Goal: Transaction & Acquisition: Purchase product/service

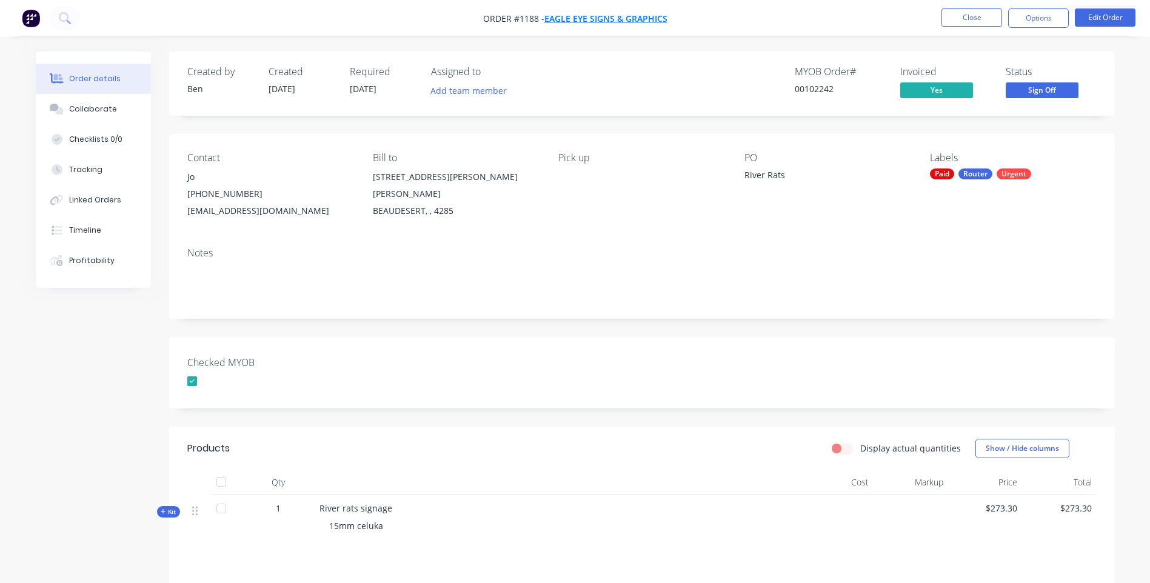
click at [593, 21] on span "Eagle Eye Signs & Graphics" at bounding box center [605, 19] width 123 height 12
click at [976, 19] on button "Close" at bounding box center [971, 17] width 61 height 18
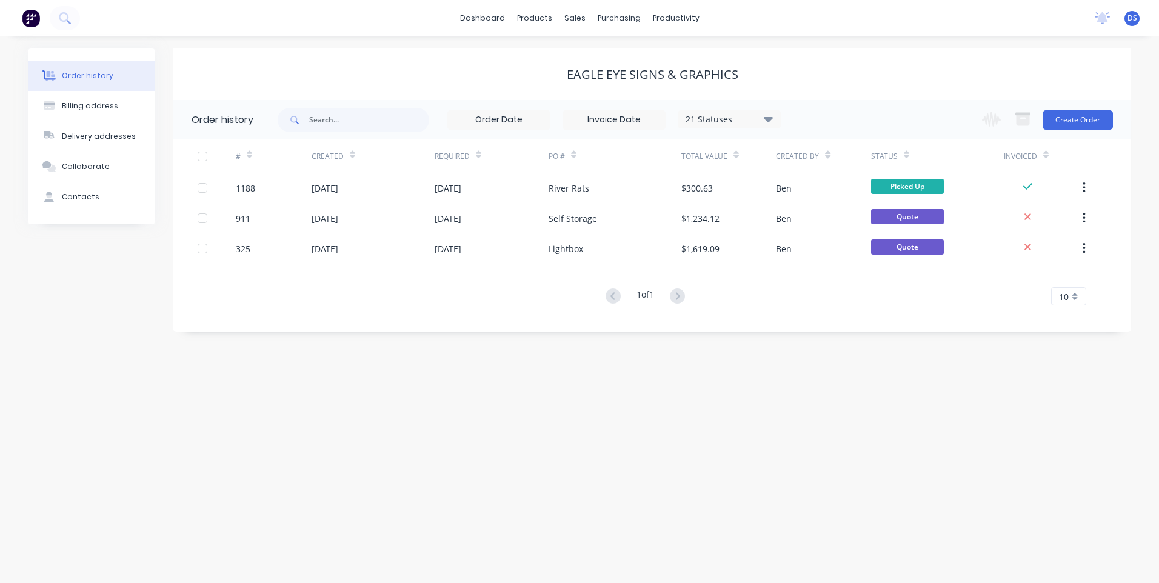
click at [79, 71] on div "Order history" at bounding box center [88, 75] width 52 height 11
drag, startPoint x: 81, startPoint y: 76, endPoint x: 93, endPoint y: 60, distance: 20.4
click at [92, 61] on button "Order history" at bounding box center [91, 76] width 127 height 30
click at [76, 76] on div "Order history" at bounding box center [88, 75] width 52 height 11
click at [607, 59] on div "Sales Orders" at bounding box center [620, 58] width 50 height 11
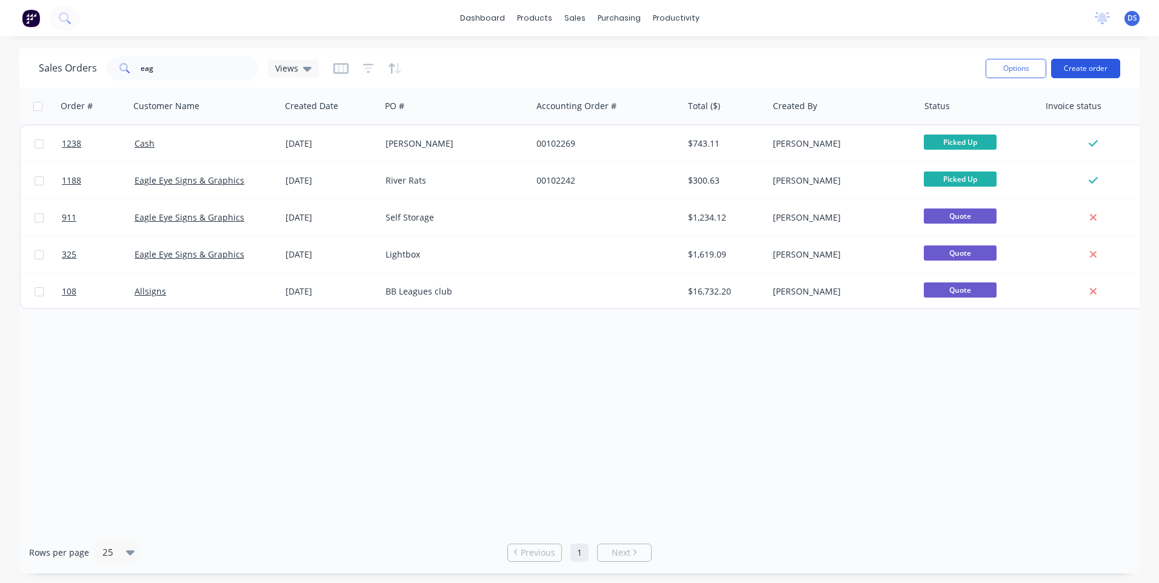
click at [1079, 73] on button "Create order" at bounding box center [1085, 68] width 69 height 19
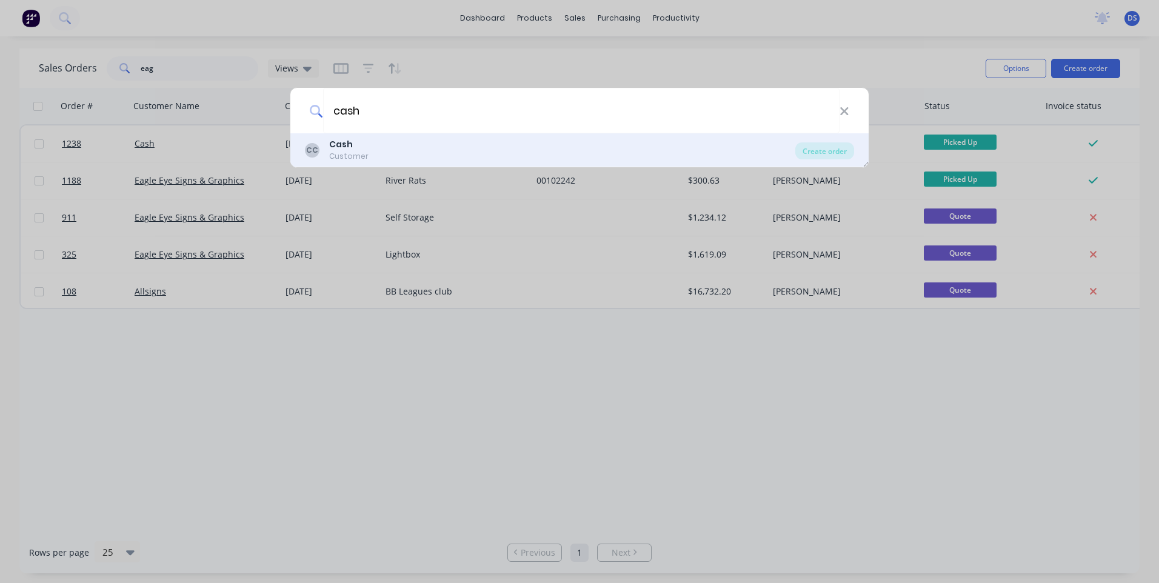
type input "cash"
click at [335, 152] on div "Customer" at bounding box center [348, 156] width 39 height 11
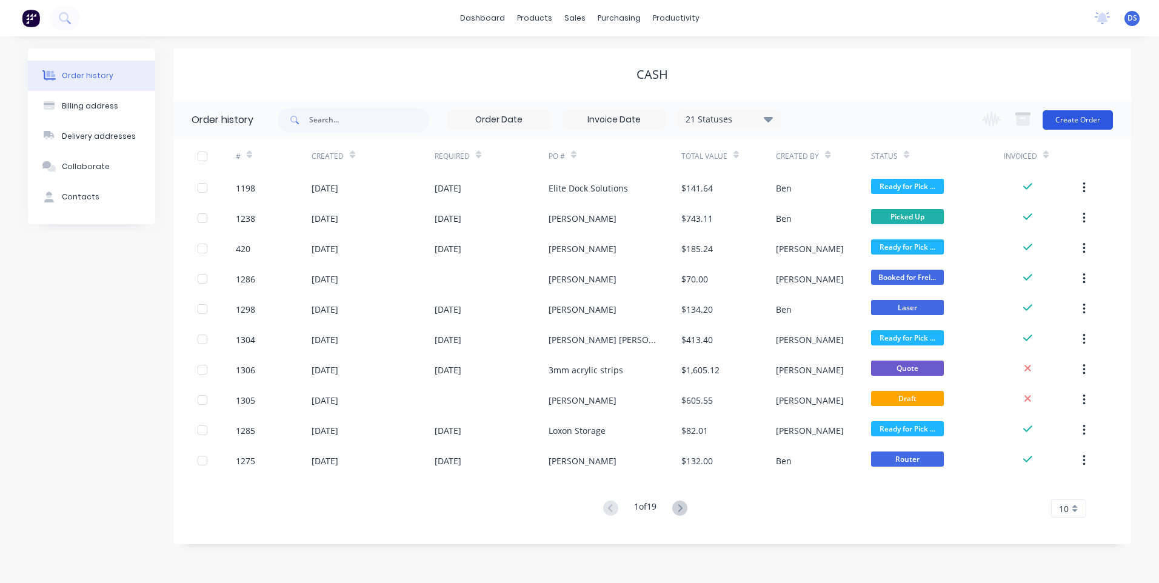
click at [1086, 119] on button "Create Order" at bounding box center [1077, 119] width 70 height 19
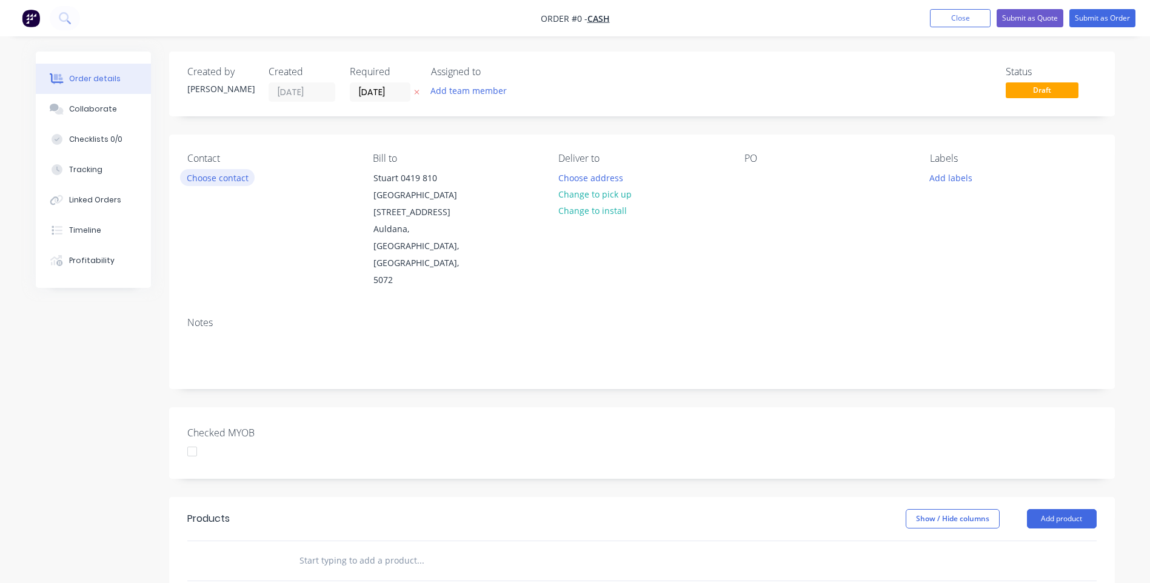
click at [225, 178] on button "Choose contact" at bounding box center [217, 177] width 75 height 16
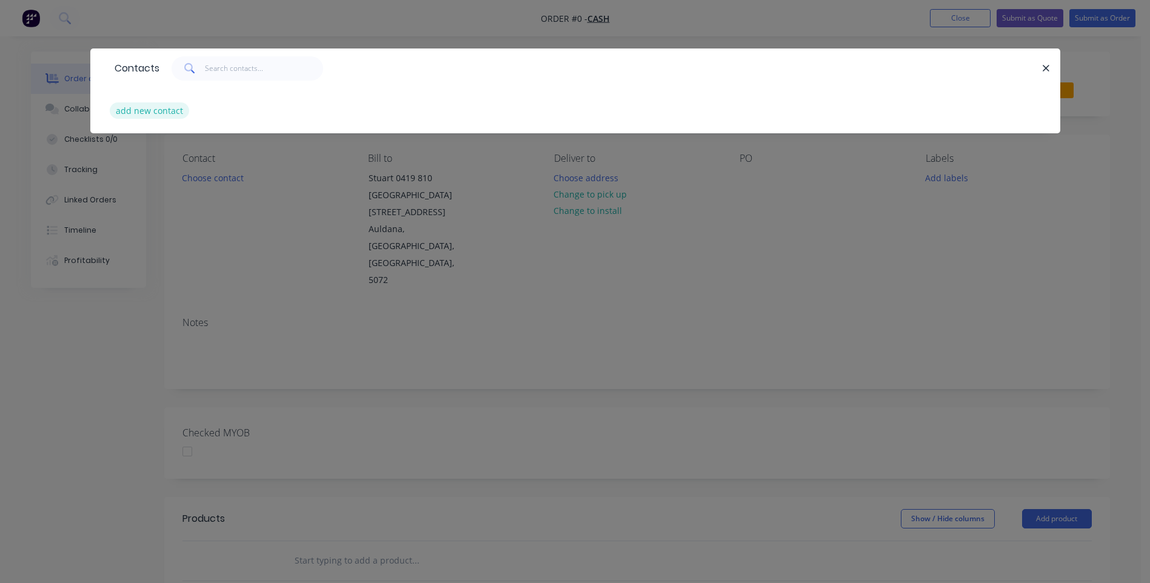
click at [144, 110] on button "add new contact" at bounding box center [150, 110] width 80 height 16
select select "AU"
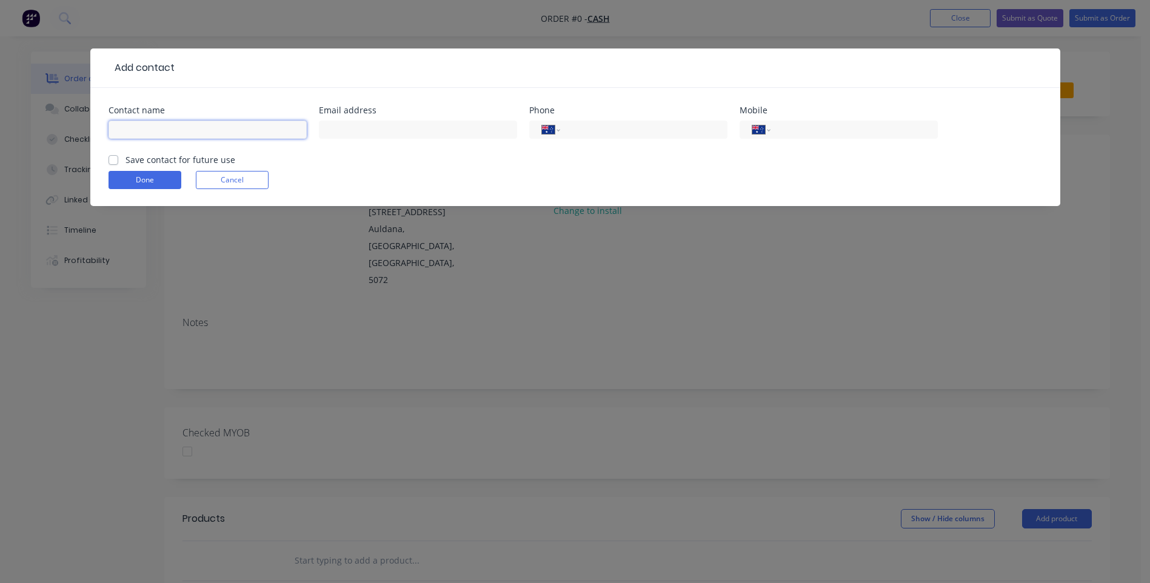
click at [153, 125] on input "text" at bounding box center [207, 130] width 198 height 18
type input "Ray Mahony"
click at [809, 136] on input "tel" at bounding box center [851, 130] width 145 height 14
type input "0417 632 475"
click at [161, 181] on button "Done" at bounding box center [144, 180] width 73 height 18
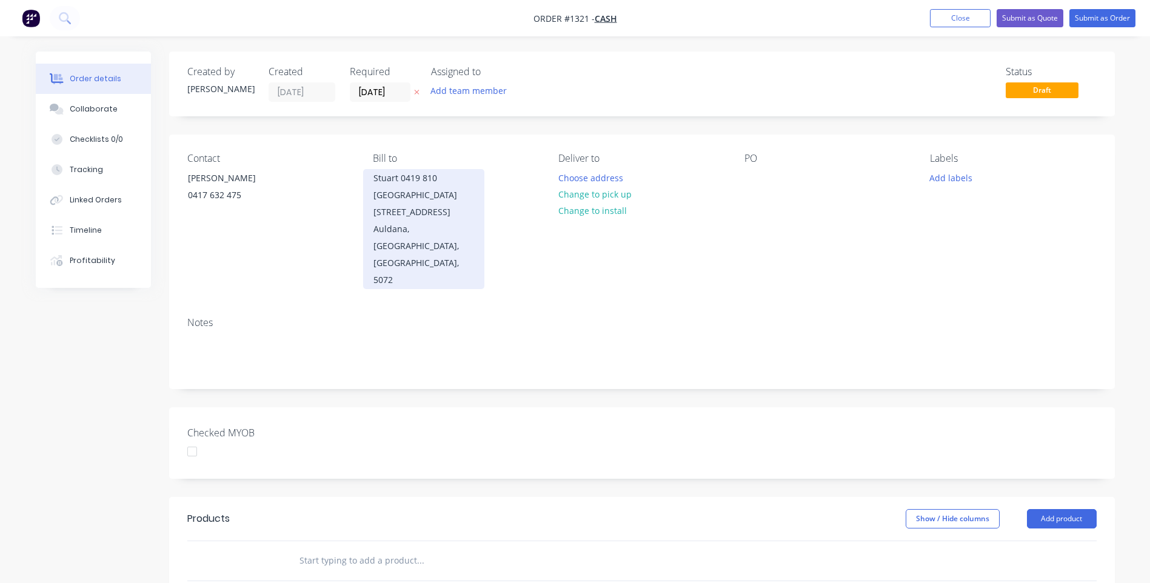
click at [392, 199] on div "Stuart 0419 810 438 36 Hermitage Road" at bounding box center [423, 195] width 101 height 51
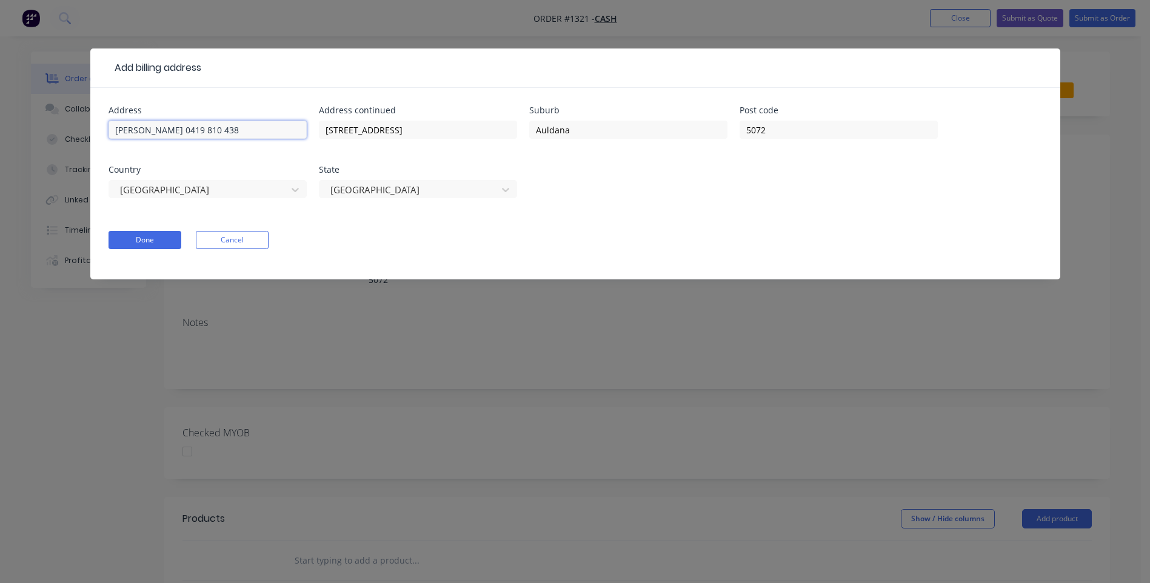
drag, startPoint x: 217, startPoint y: 132, endPoint x: 75, endPoint y: 123, distance: 142.7
click at [75, 125] on div "Add billing address Address Stuart 0419 810 438 Address continued 36 Hermitage …" at bounding box center [575, 291] width 1150 height 583
drag, startPoint x: 403, startPoint y: 128, endPoint x: 309, endPoint y: 127, distance: 94.0
click at [310, 127] on div "Address Address continued 36 Hermitage Road Suburb Auldana Post code 5072 Count…" at bounding box center [574, 159] width 933 height 107
drag, startPoint x: 781, startPoint y: 133, endPoint x: 728, endPoint y: 134, distance: 53.3
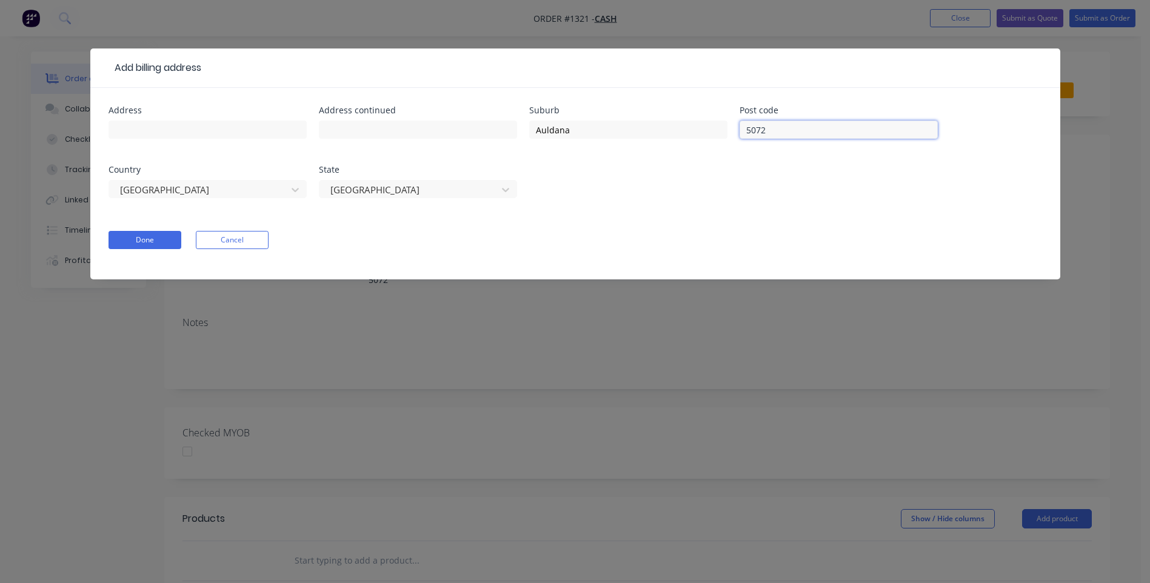
click at [732, 134] on div "Address Address continued Suburb Auldana Post code 5072 Country Australia State…" at bounding box center [574, 159] width 933 height 107
drag, startPoint x: 578, startPoint y: 132, endPoint x: 531, endPoint y: 124, distance: 48.0
click at [535, 125] on input "Auldana" at bounding box center [628, 130] width 198 height 18
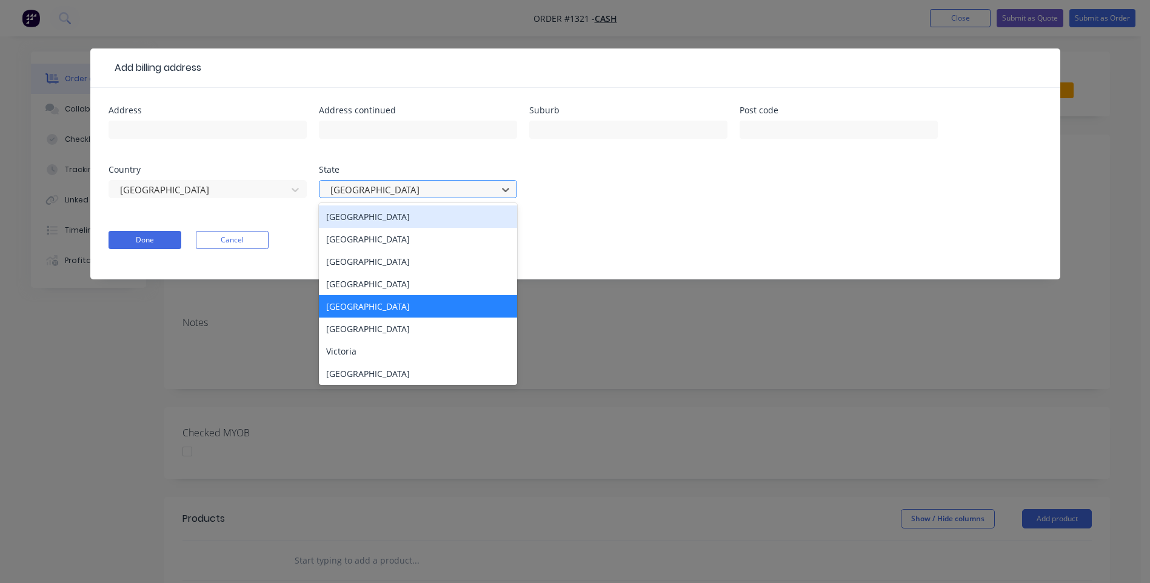
drag, startPoint x: 402, startPoint y: 188, endPoint x: 378, endPoint y: 187, distance: 24.3
click at [378, 187] on div at bounding box center [410, 189] width 162 height 15
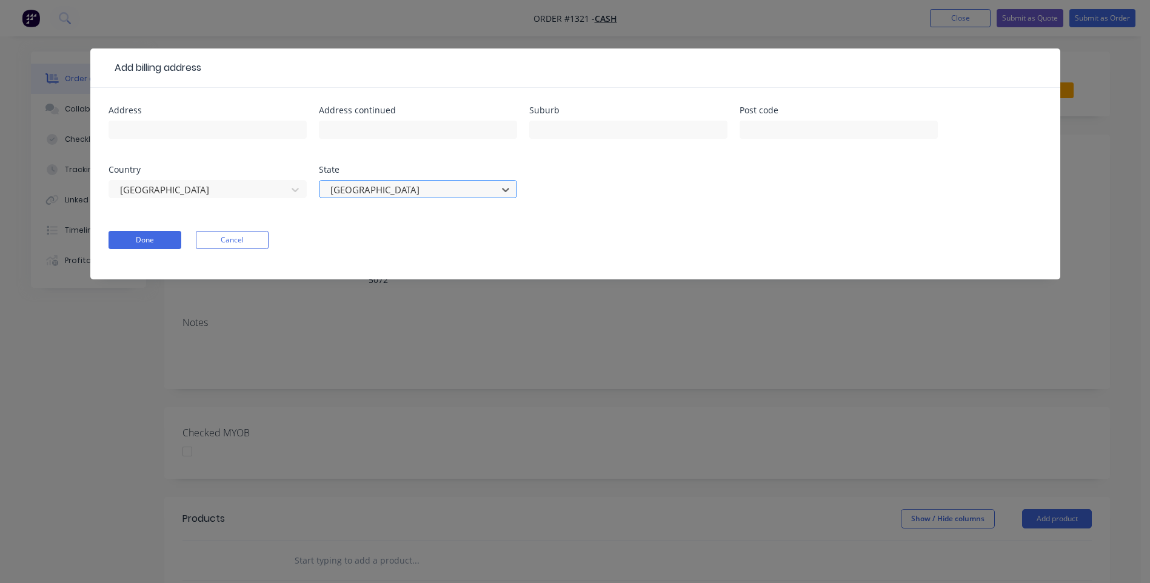
click at [408, 188] on div at bounding box center [410, 189] width 162 height 15
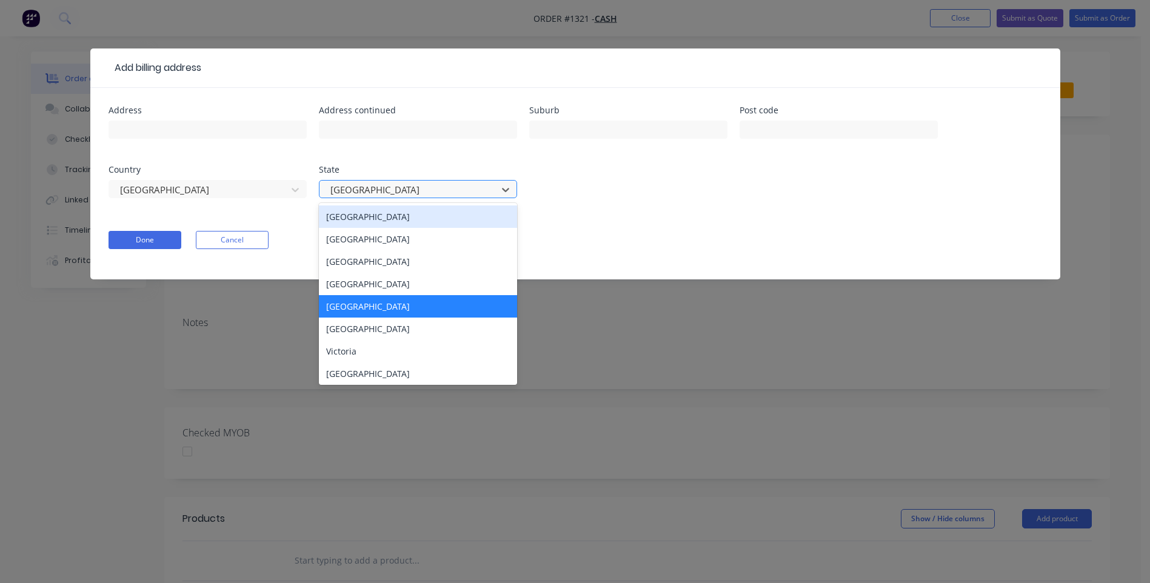
click at [408, 188] on div at bounding box center [410, 189] width 162 height 15
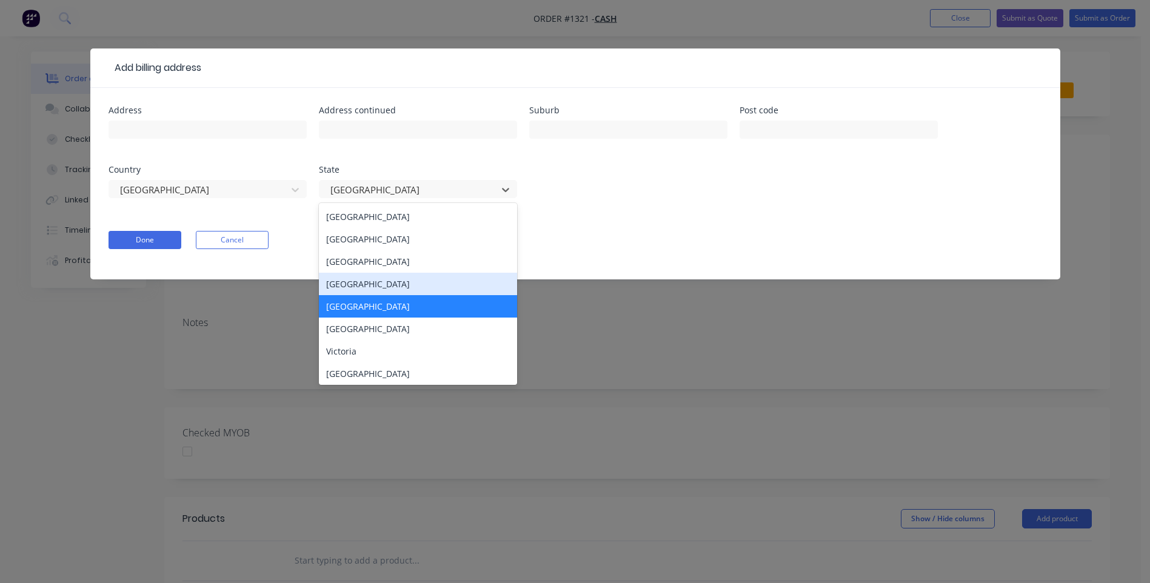
click at [379, 286] on div "Queensland" at bounding box center [418, 284] width 198 height 22
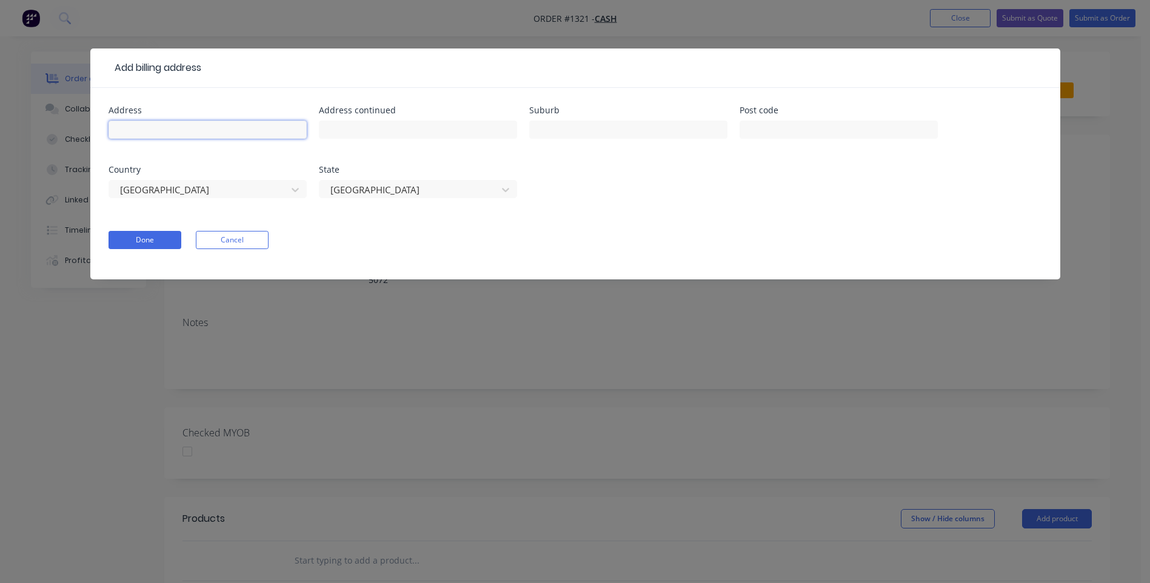
click at [190, 133] on input "text" at bounding box center [207, 130] width 198 height 18
type input "[PERSON_NAME]"
click at [165, 240] on button "Done" at bounding box center [144, 240] width 73 height 18
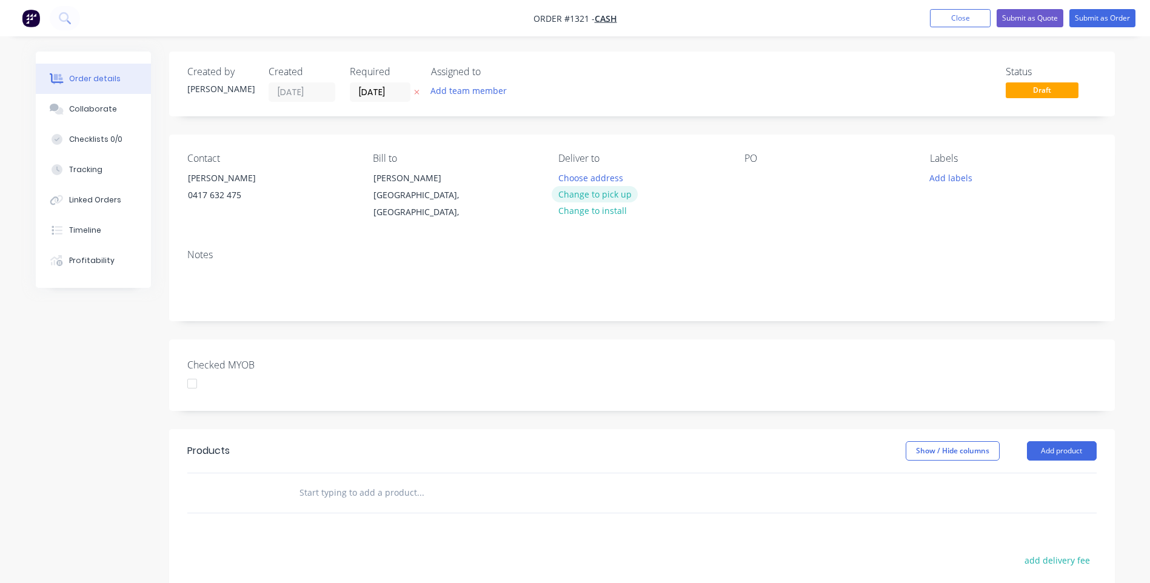
click at [608, 198] on button "Change to pick up" at bounding box center [595, 194] width 86 height 16
click at [573, 175] on div at bounding box center [567, 178] width 19 height 18
click at [753, 173] on div at bounding box center [753, 178] width 19 height 18
click at [944, 176] on button "Add labels" at bounding box center [951, 177] width 56 height 16
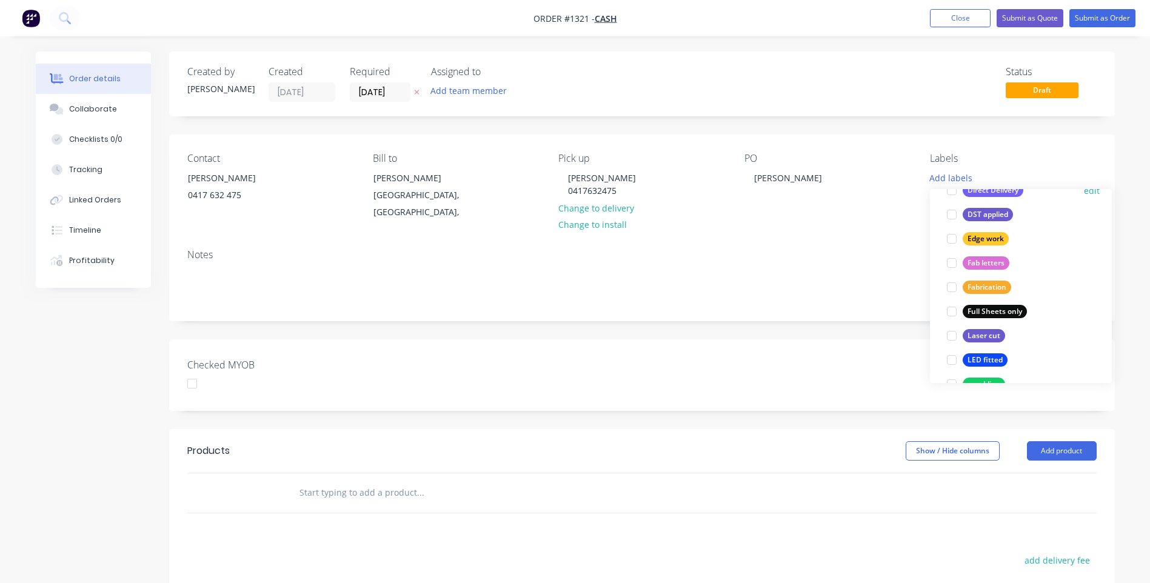
scroll to position [242, 0]
click at [988, 337] on div "Laser cut" at bounding box center [983, 334] width 42 height 13
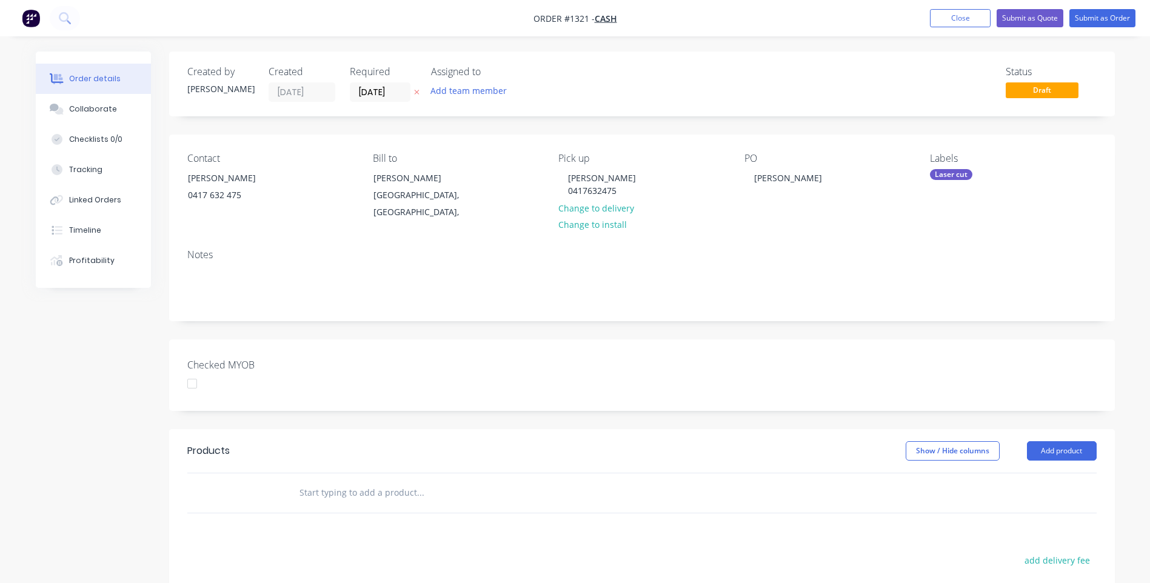
click at [864, 208] on div "Contact Ray Mahony 0417 632 475 Bill to Ray Mahoney Queensland, Australia, Pick…" at bounding box center [641, 187] width 945 height 105
click at [1061, 441] on button "Add product" at bounding box center [1062, 450] width 70 height 19
click at [1043, 473] on div "Product catalogue" at bounding box center [1038, 482] width 93 height 18
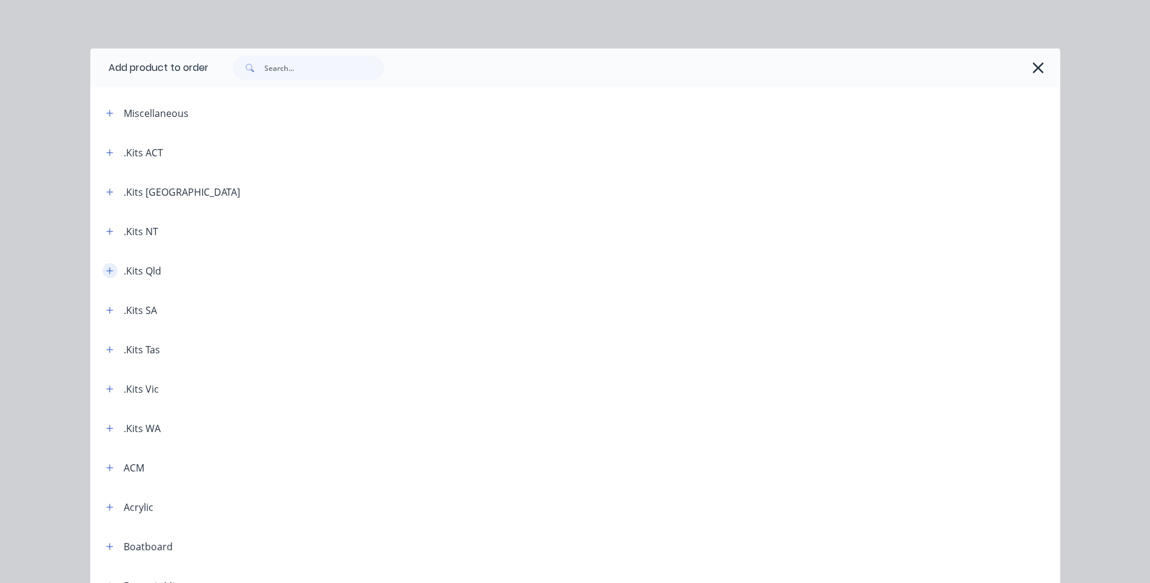
click at [111, 271] on button "button" at bounding box center [109, 270] width 15 height 15
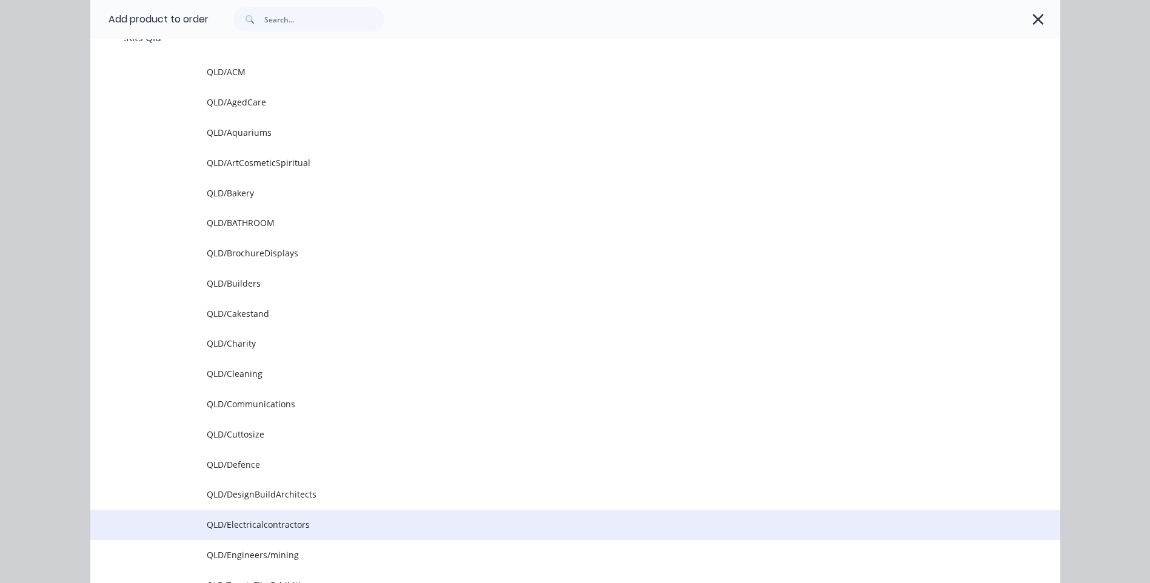
scroll to position [242, 0]
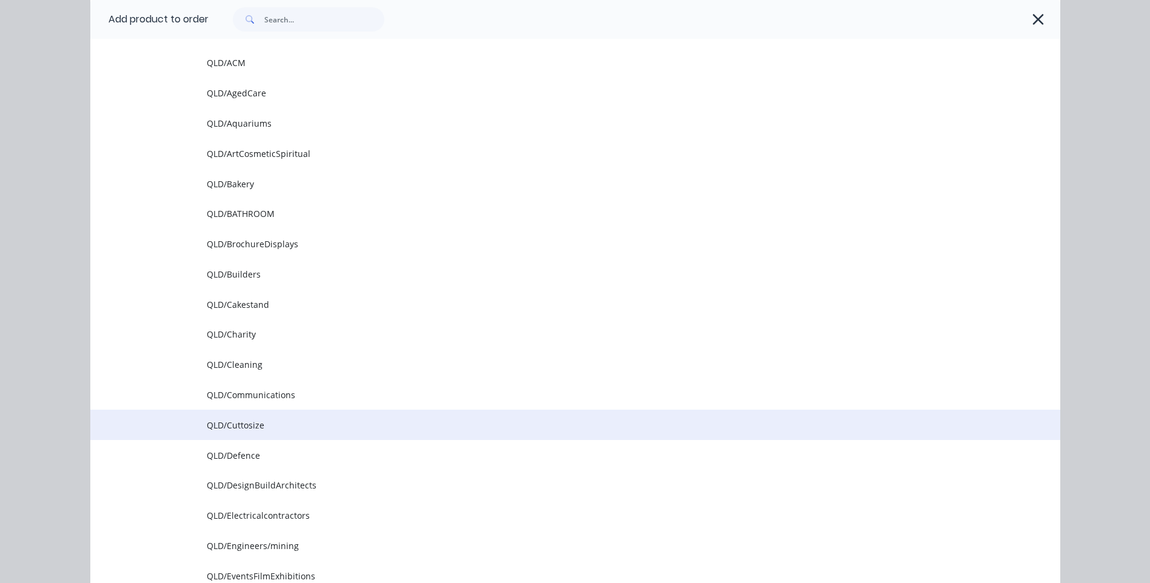
click at [249, 427] on span "QLD/Cuttosize" at bounding box center [548, 425] width 682 height 13
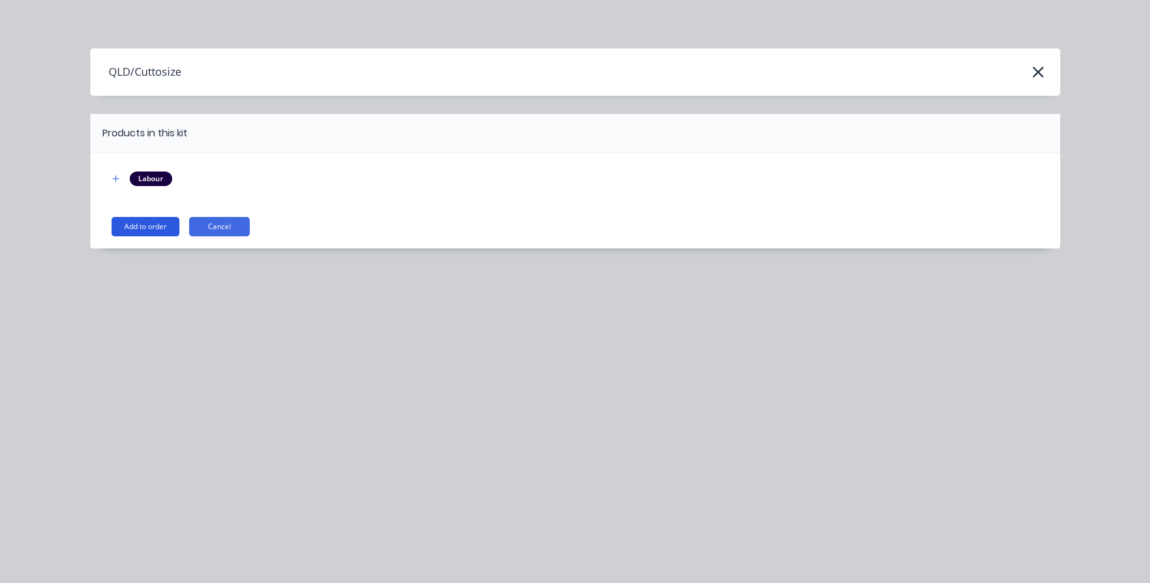
click at [146, 228] on button "Add to order" at bounding box center [146, 226] width 68 height 19
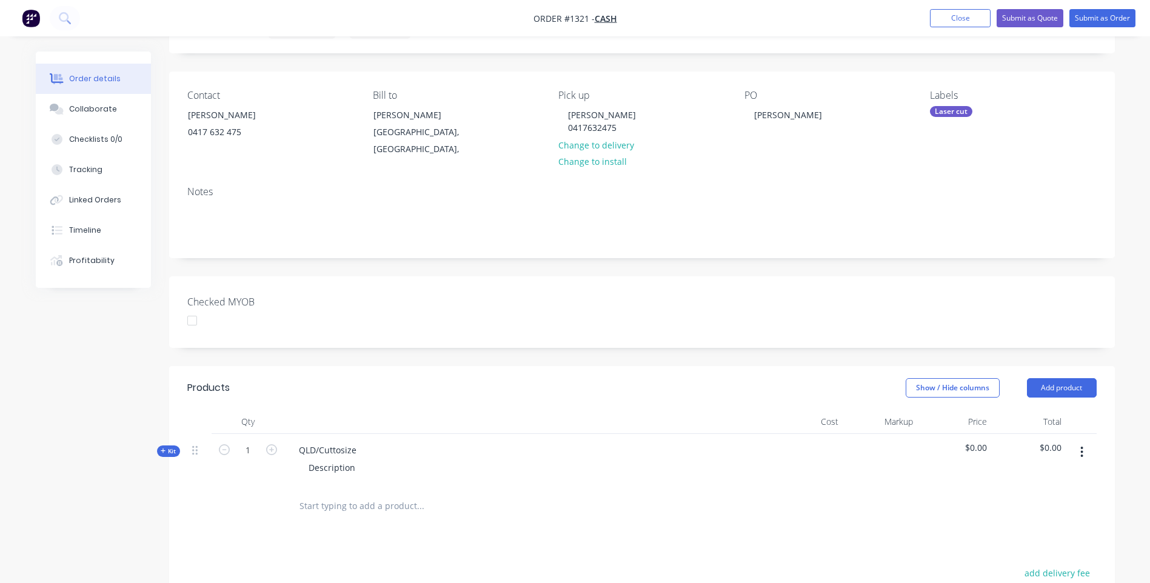
scroll to position [182, 0]
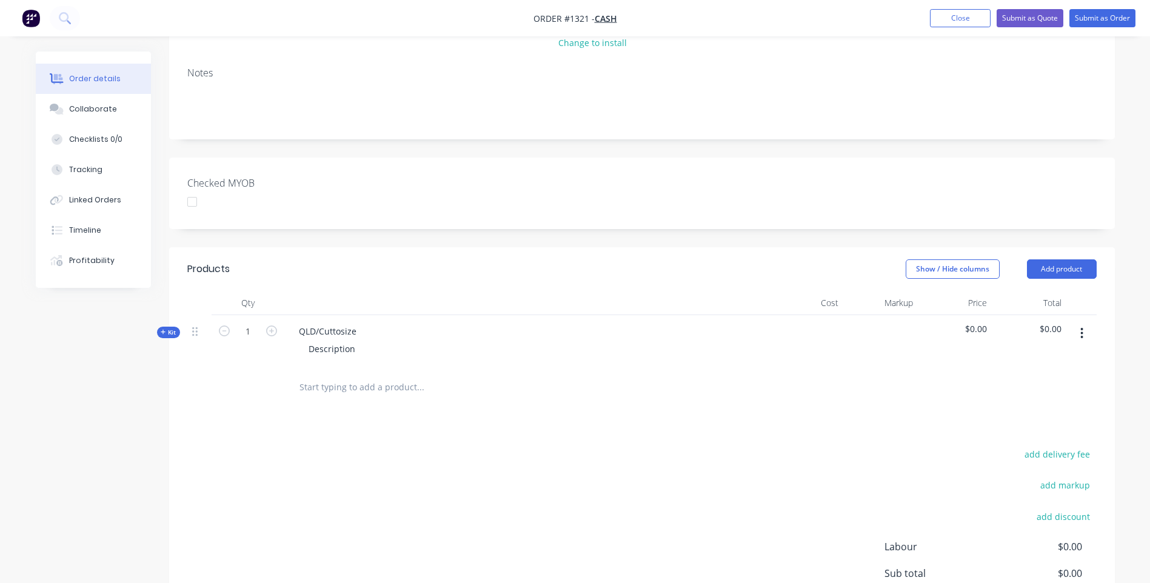
click at [163, 329] on icon at bounding box center [163, 332] width 5 height 6
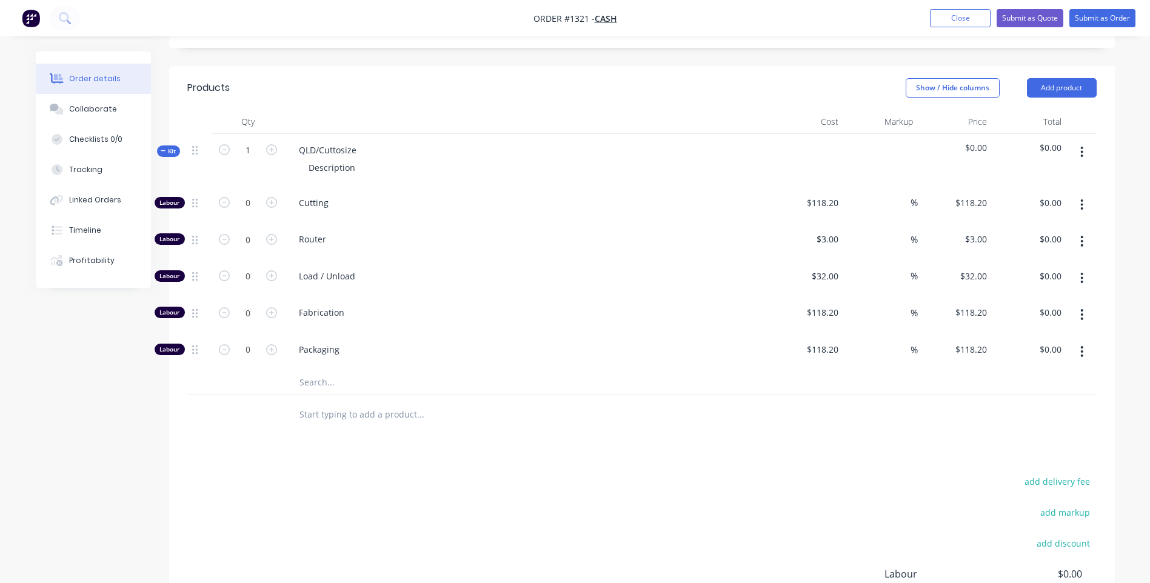
scroll to position [364, 0]
click at [320, 372] on input "text" at bounding box center [420, 382] width 242 height 24
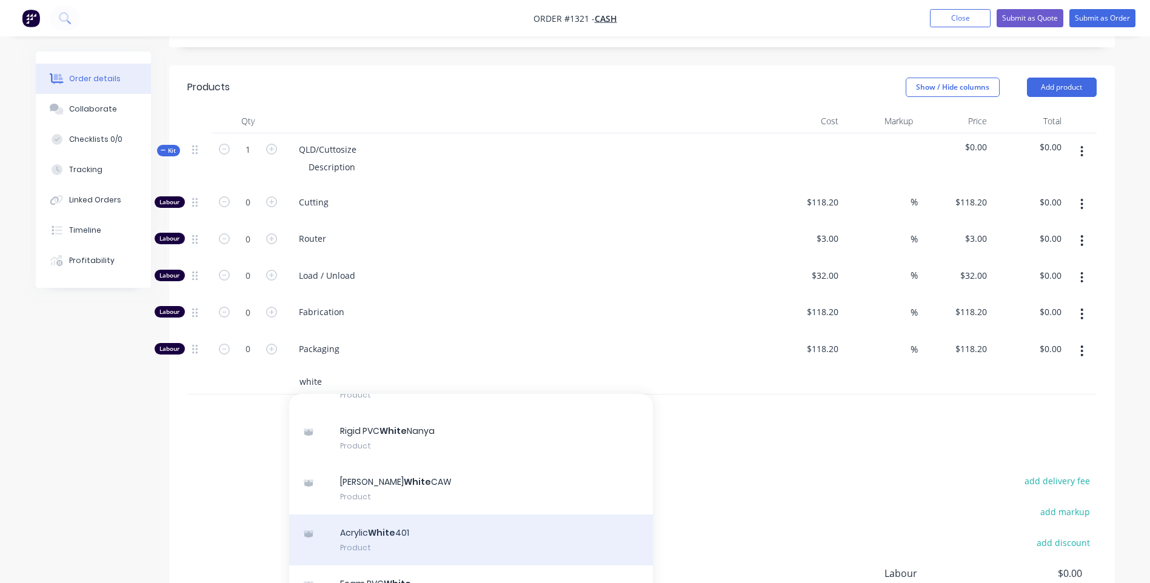
type input "white"
click at [396, 527] on div "Acrylic White 401 Product" at bounding box center [471, 540] width 364 height 51
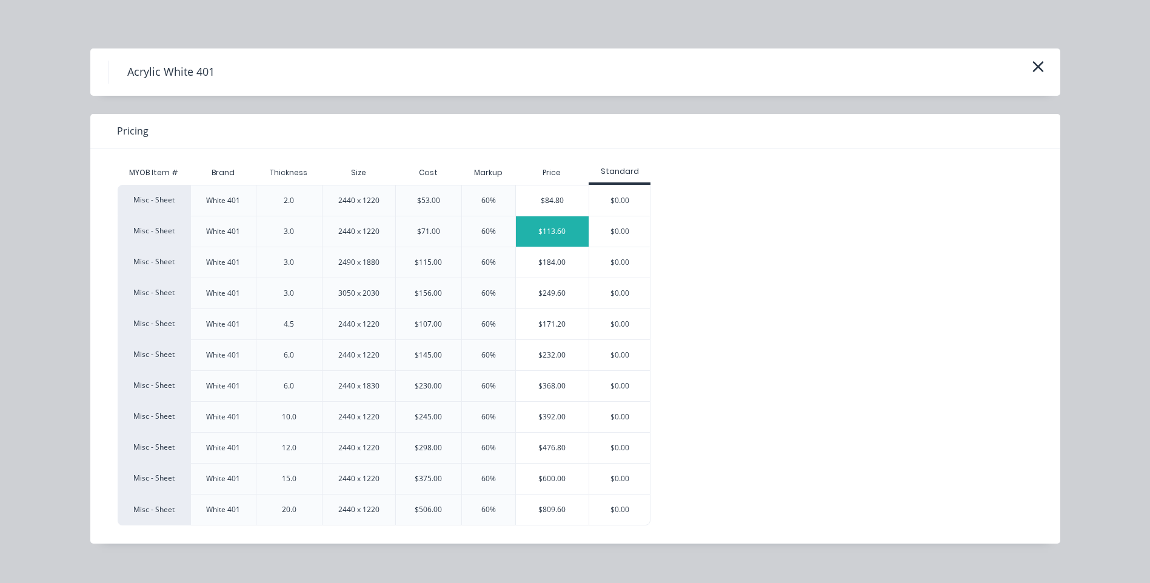
click at [541, 230] on div "$113.60" at bounding box center [552, 231] width 73 height 30
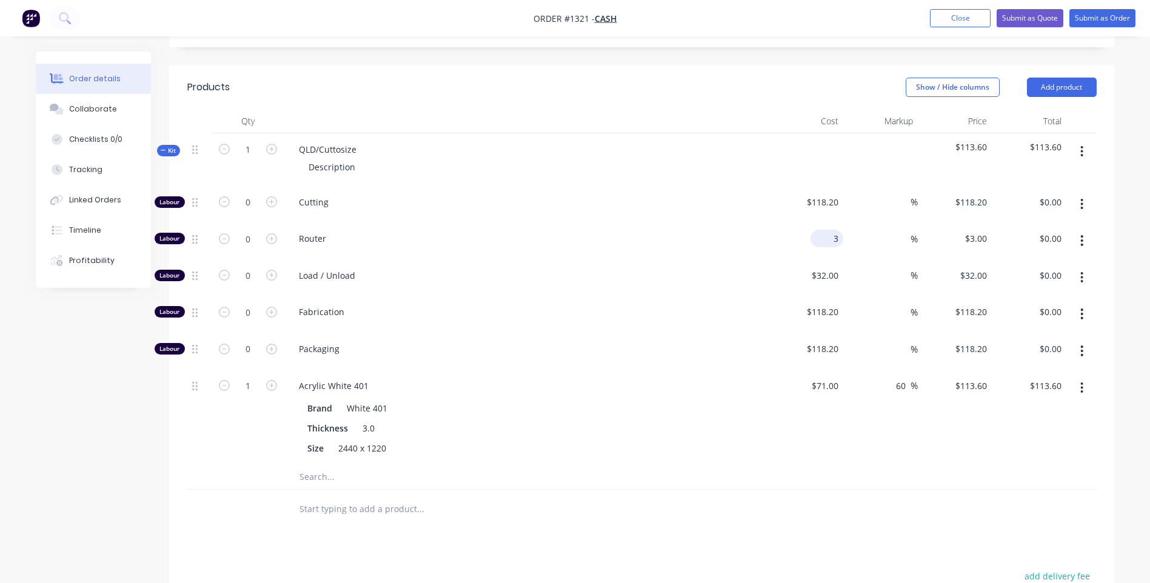
click at [829, 230] on div "3 $3.00" at bounding box center [826, 239] width 33 height 18
type input "$81.82"
click at [730, 307] on div "Fabrication" at bounding box center [526, 314] width 485 height 37
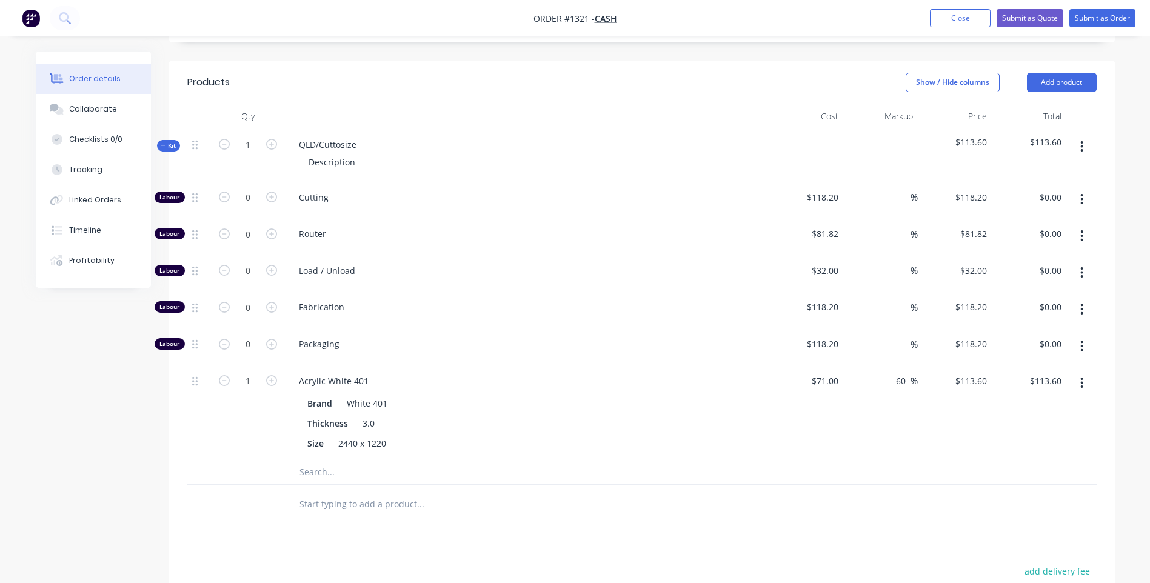
scroll to position [363, 0]
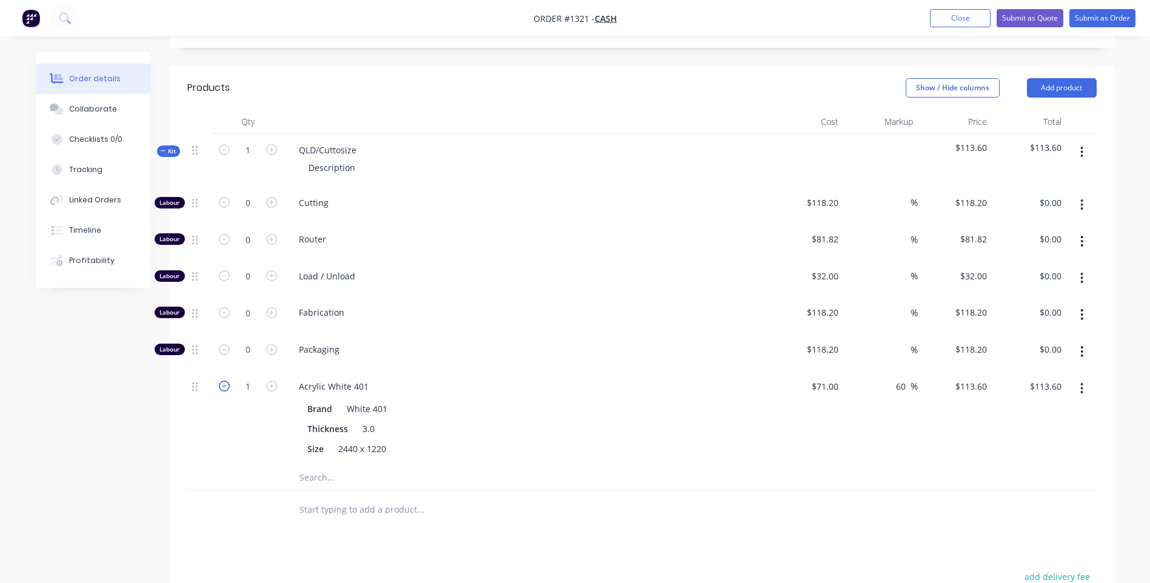
click at [226, 381] on icon "button" at bounding box center [224, 386] width 11 height 11
type input "0"
type input "$0.00"
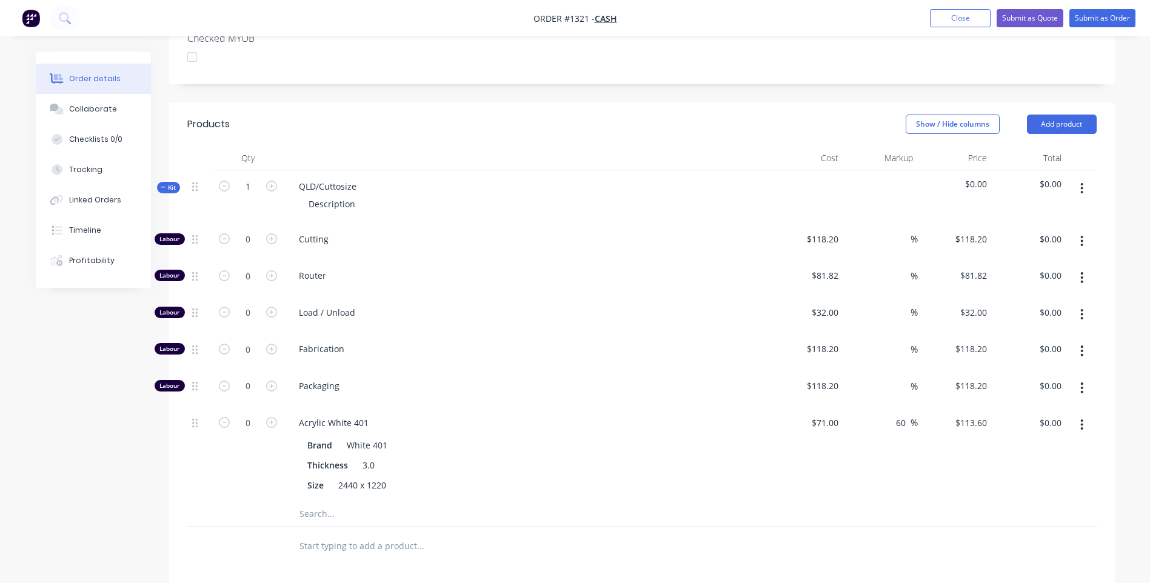
scroll to position [302, 0]
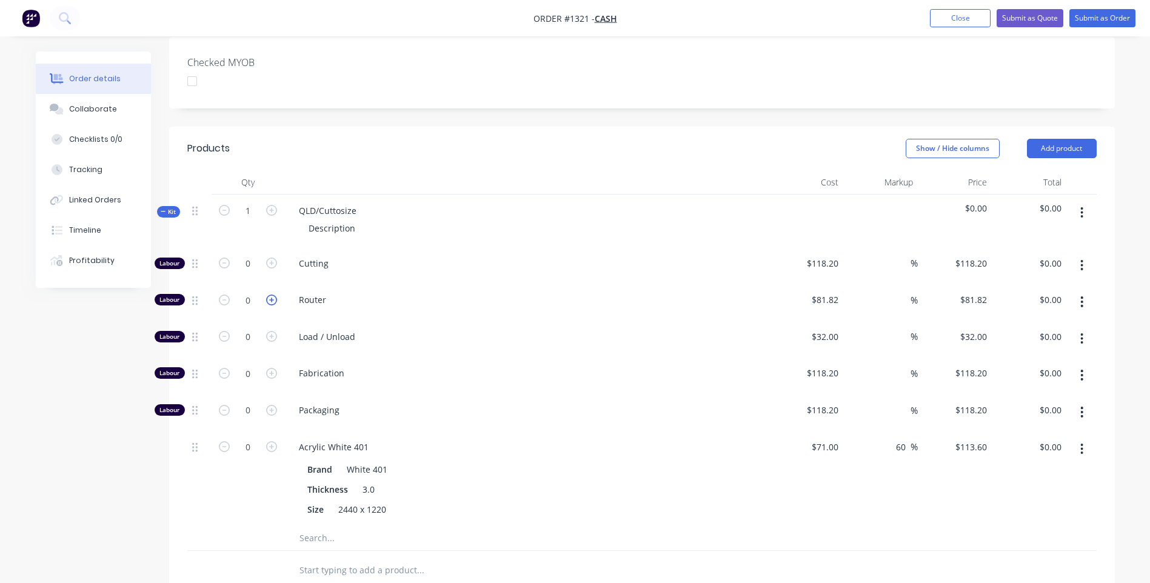
click at [270, 295] on icon "button" at bounding box center [271, 300] width 11 height 11
type input "1"
type input "$81.82"
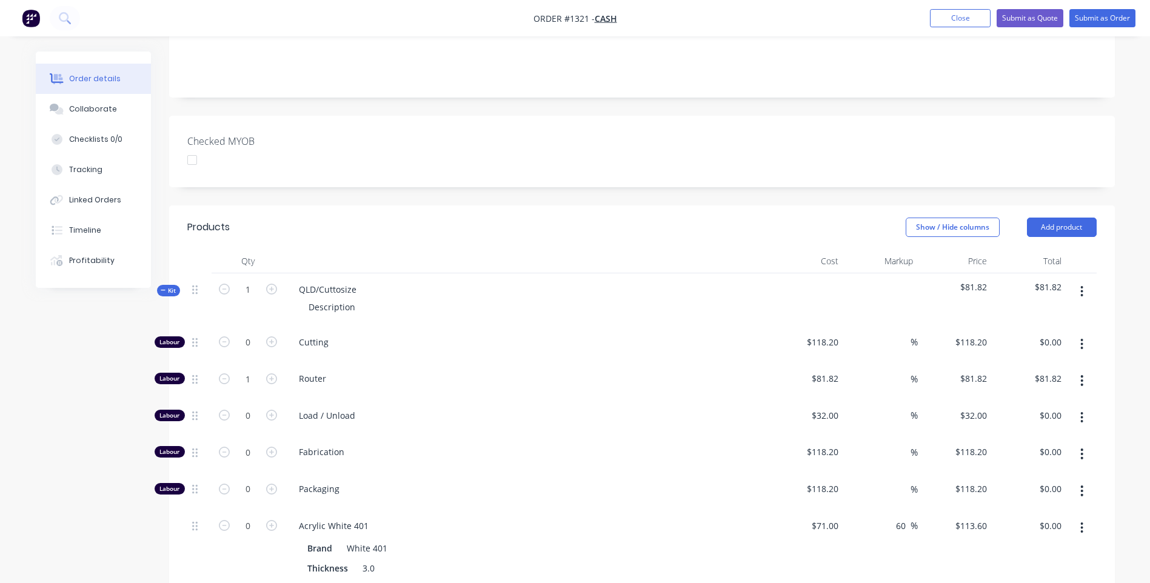
scroll to position [181, 0]
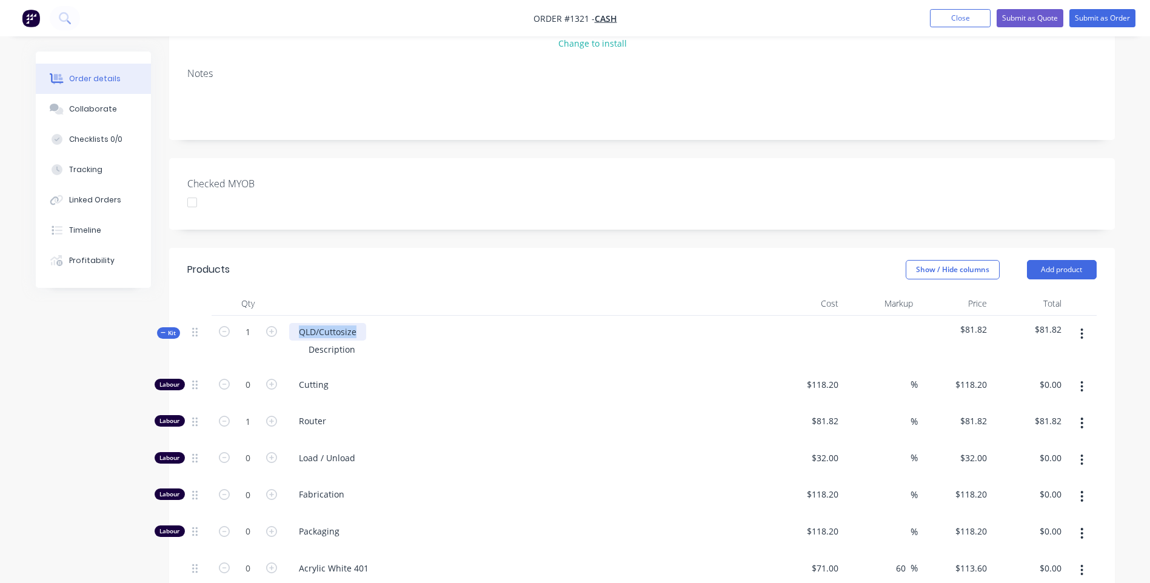
drag, startPoint x: 360, startPoint y: 320, endPoint x: 282, endPoint y: 303, distance: 79.4
click at [282, 316] on div "Kit 1 QLD/Cuttosize Description $81.82 $81.82" at bounding box center [641, 342] width 909 height 53
drag, startPoint x: 365, startPoint y: 333, endPoint x: 338, endPoint y: 341, distance: 28.4
click at [298, 341] on div "Description" at bounding box center [526, 350] width 475 height 18
click at [338, 344] on span "Description" at bounding box center [331, 350] width 47 height 12
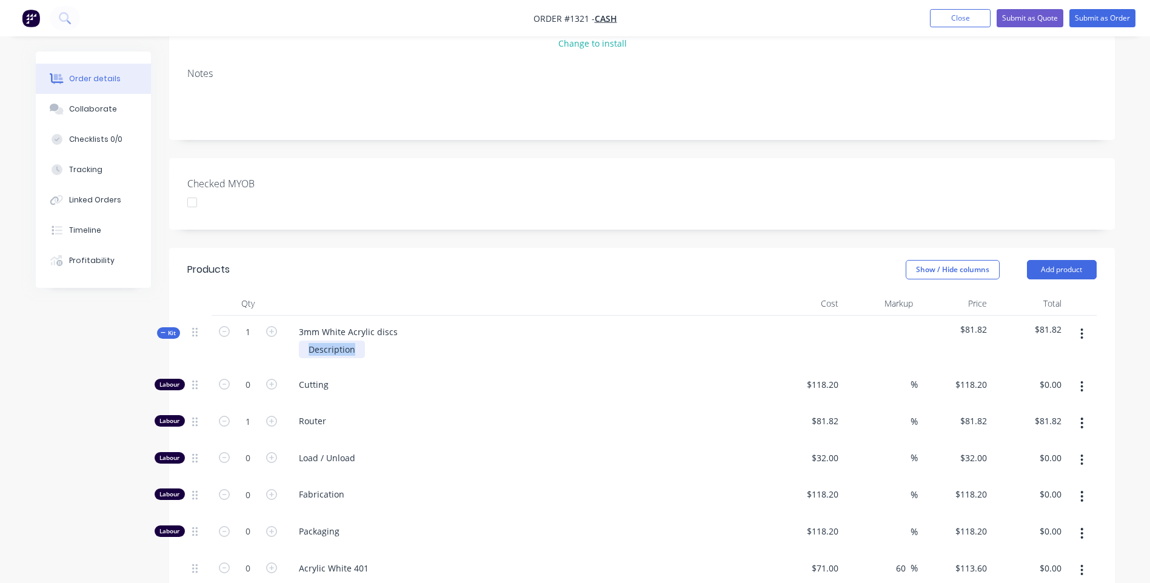
click at [338, 344] on span "Description" at bounding box center [331, 350] width 47 height 12
click at [432, 378] on span "Cutting" at bounding box center [531, 384] width 465 height 13
click at [1016, 19] on button "Submit as Quote" at bounding box center [1029, 18] width 67 height 18
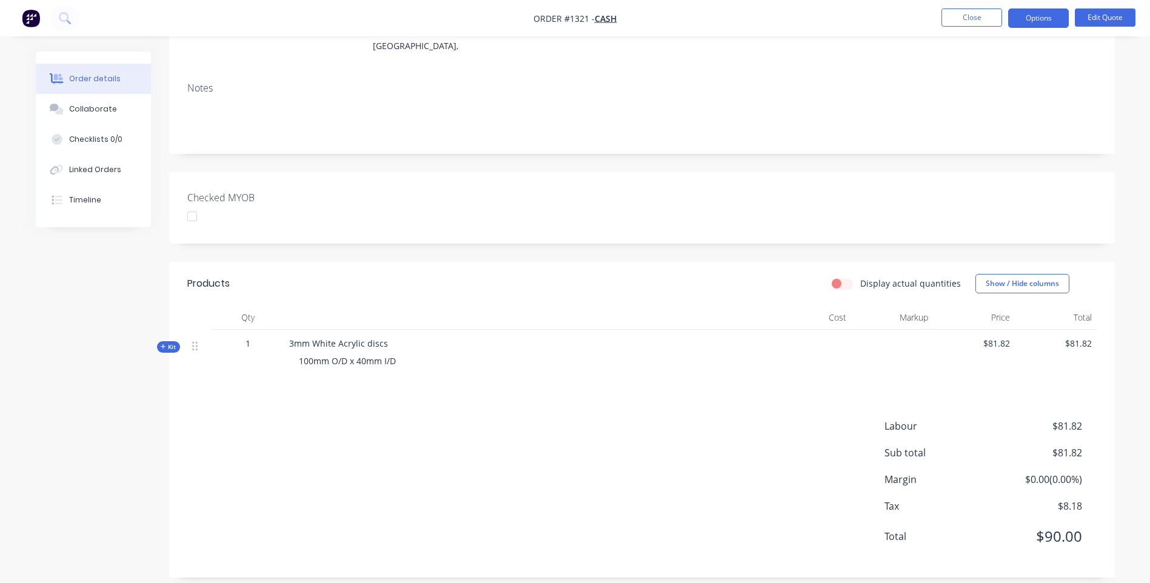
scroll to position [165, 0]
click at [1042, 21] on button "Options" at bounding box center [1038, 17] width 61 height 19
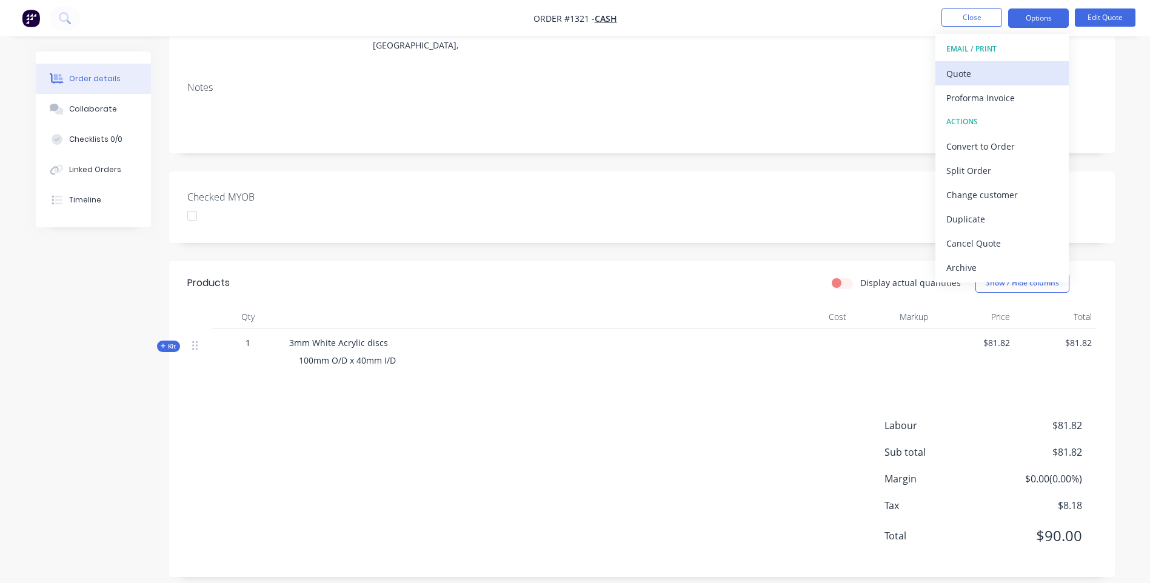
click at [964, 78] on div "Quote" at bounding box center [1002, 74] width 112 height 18
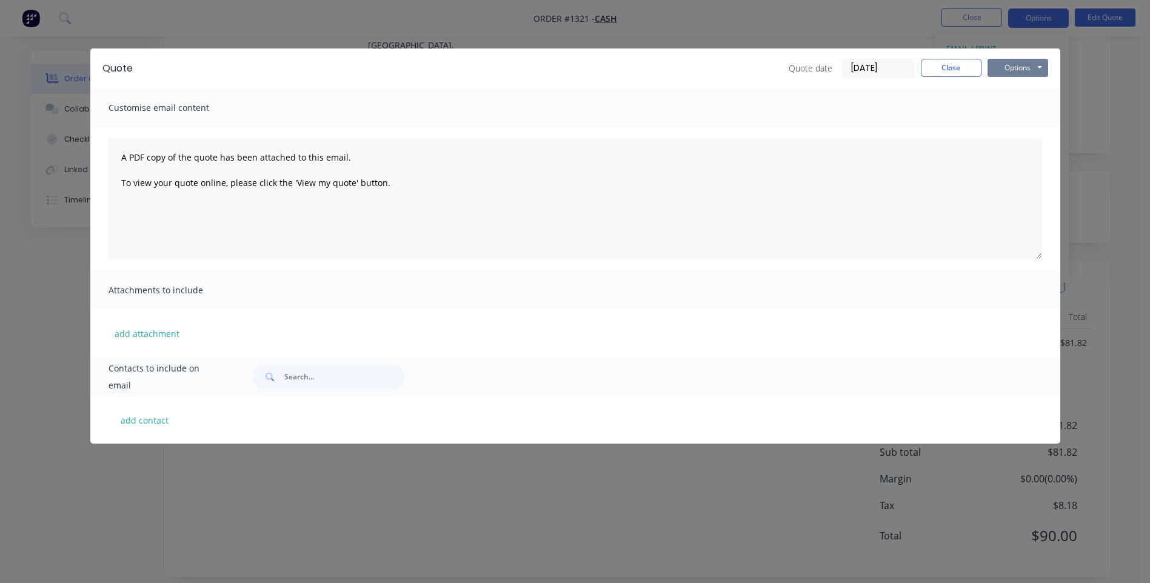
click at [1024, 63] on button "Options" at bounding box center [1017, 68] width 61 height 18
click at [1019, 92] on button "Preview" at bounding box center [1026, 89] width 78 height 20
click at [958, 73] on button "Close" at bounding box center [951, 68] width 61 height 18
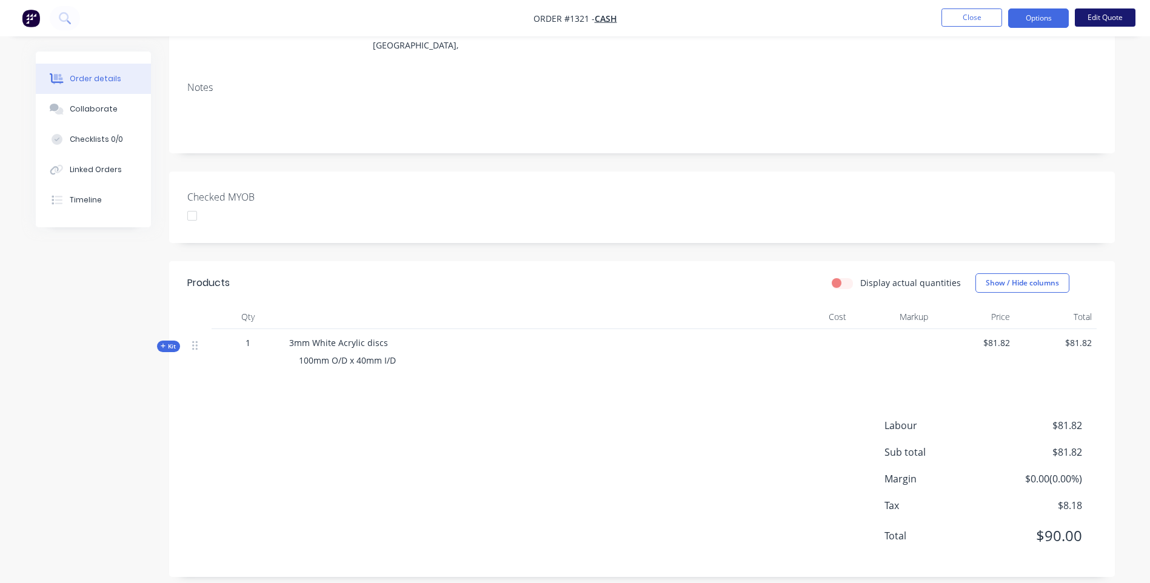
click at [1103, 16] on button "Edit Quote" at bounding box center [1105, 17] width 61 height 18
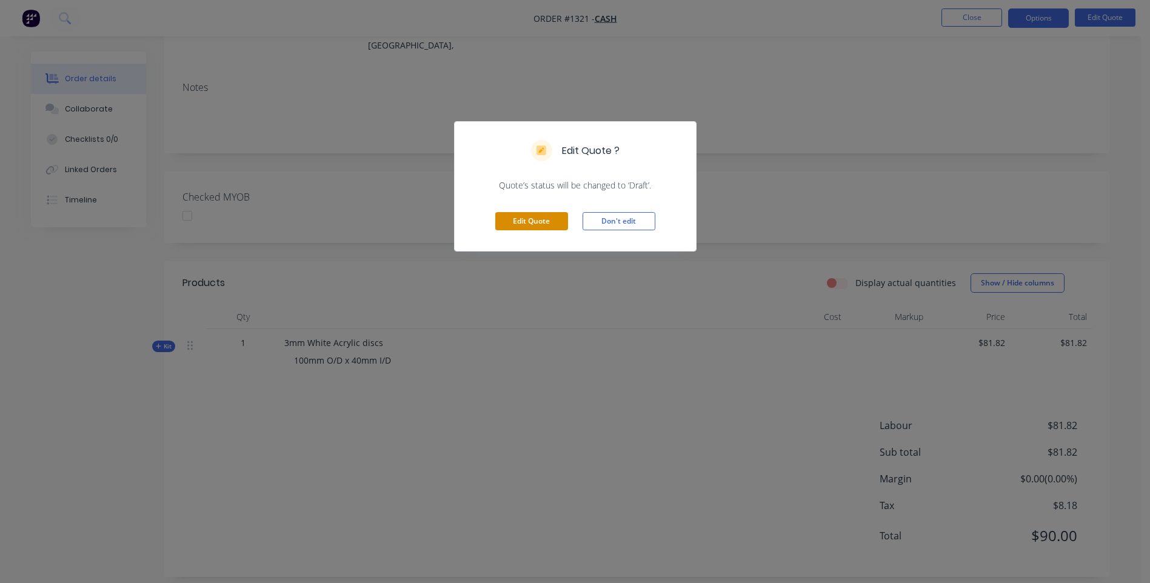
click at [551, 225] on button "Edit Quote" at bounding box center [531, 221] width 73 height 18
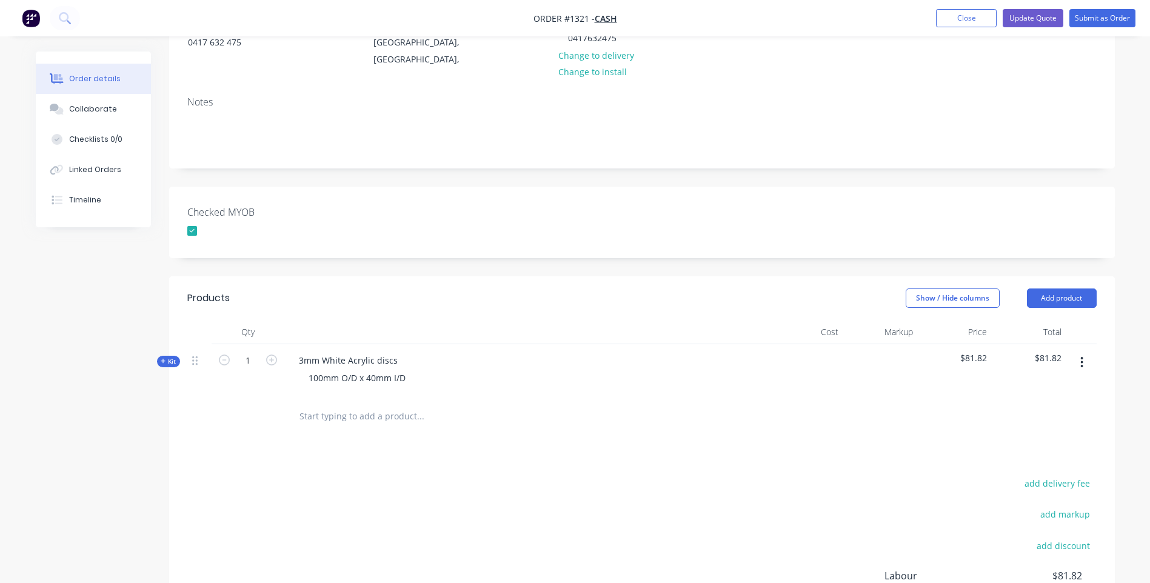
scroll to position [182, 0]
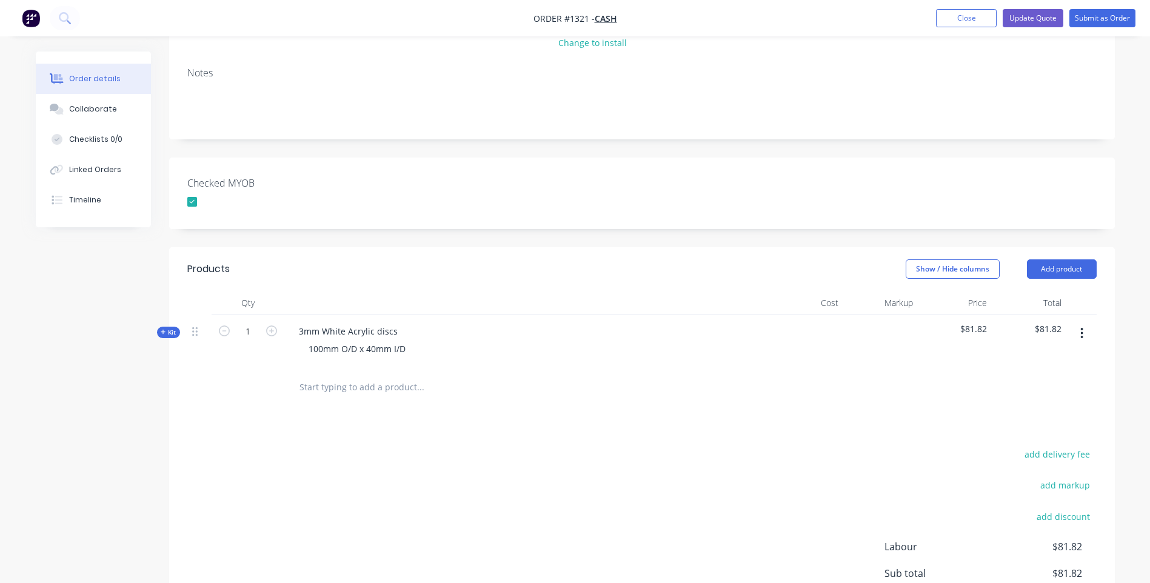
click at [164, 330] on icon at bounding box center [163, 332] width 5 height 5
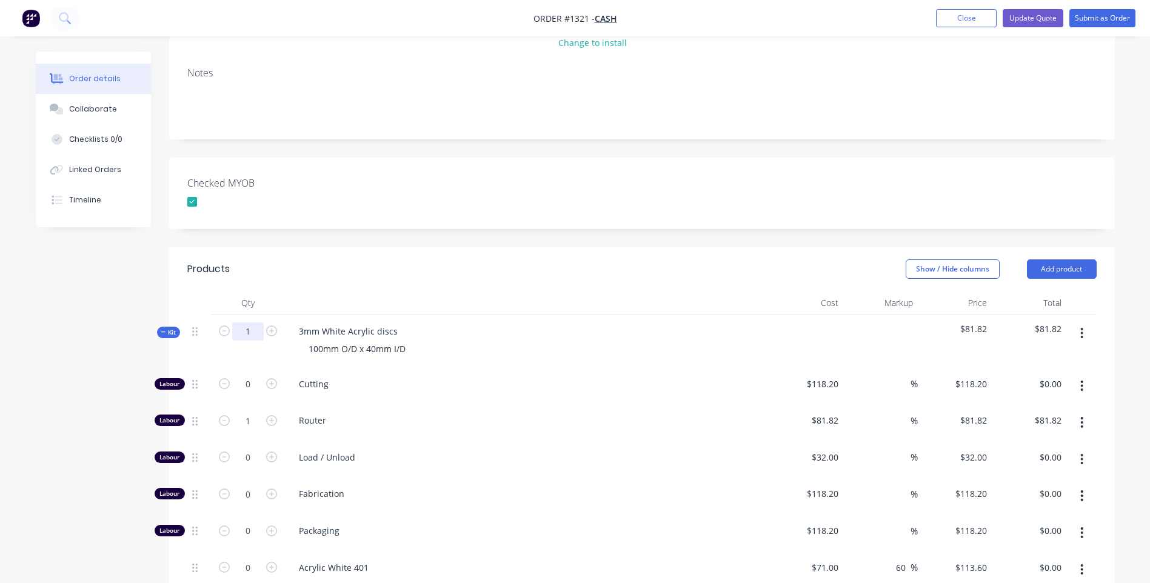
click at [254, 322] on input "1" at bounding box center [248, 331] width 32 height 18
type input "6"
type input "$490.92"
click at [482, 368] on div "Cutting" at bounding box center [526, 386] width 485 height 37
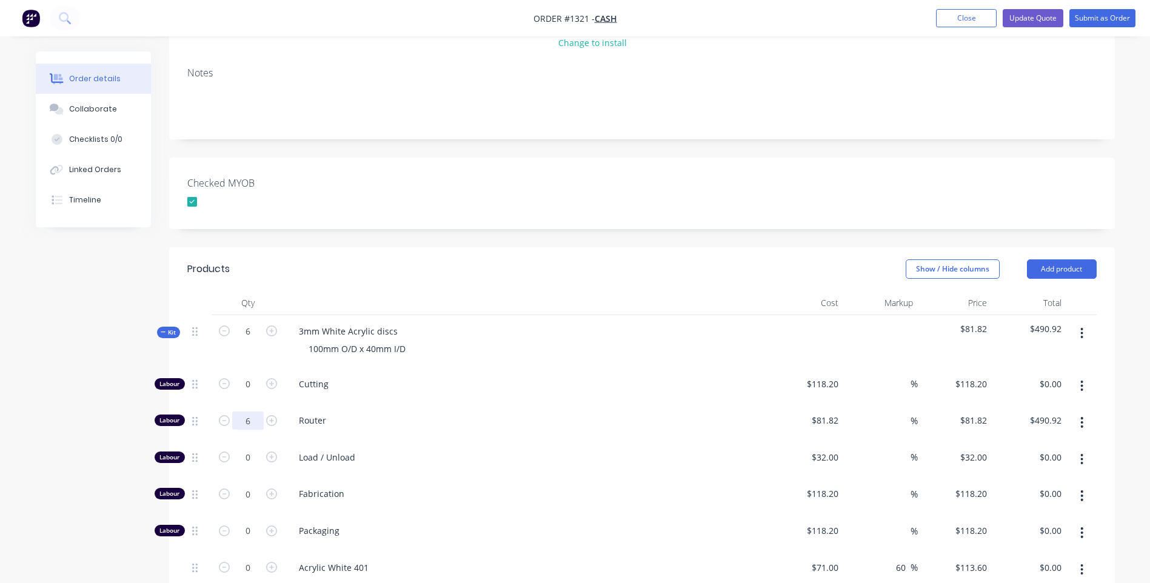
click at [249, 393] on input "6" at bounding box center [248, 384] width 32 height 18
type input "1"
type input "$81.82"
click at [574, 459] on div "Load / Unload" at bounding box center [526, 459] width 485 height 37
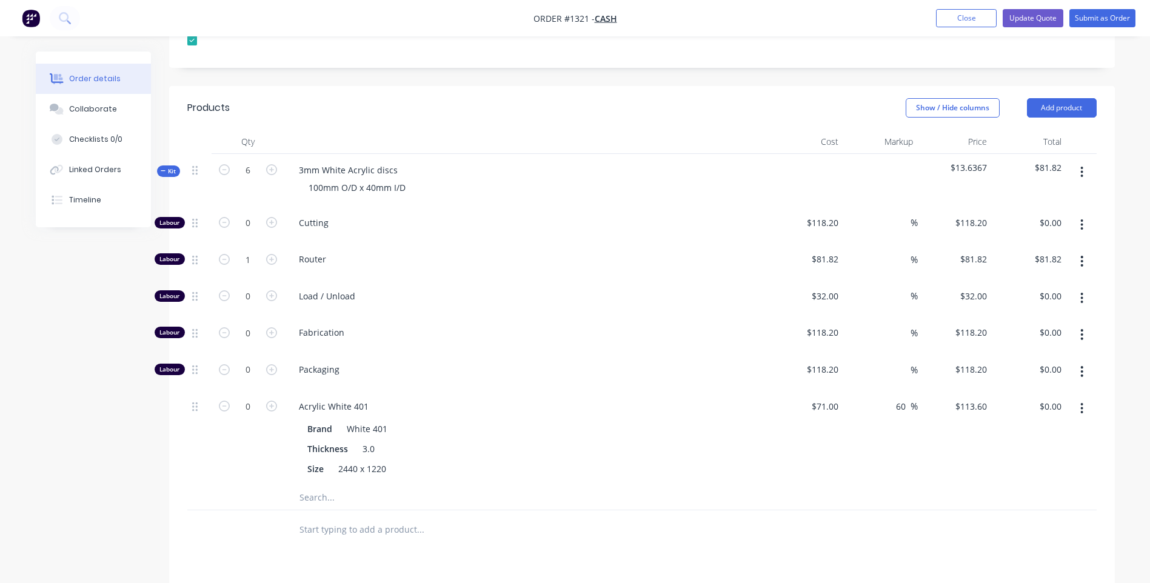
scroll to position [60, 0]
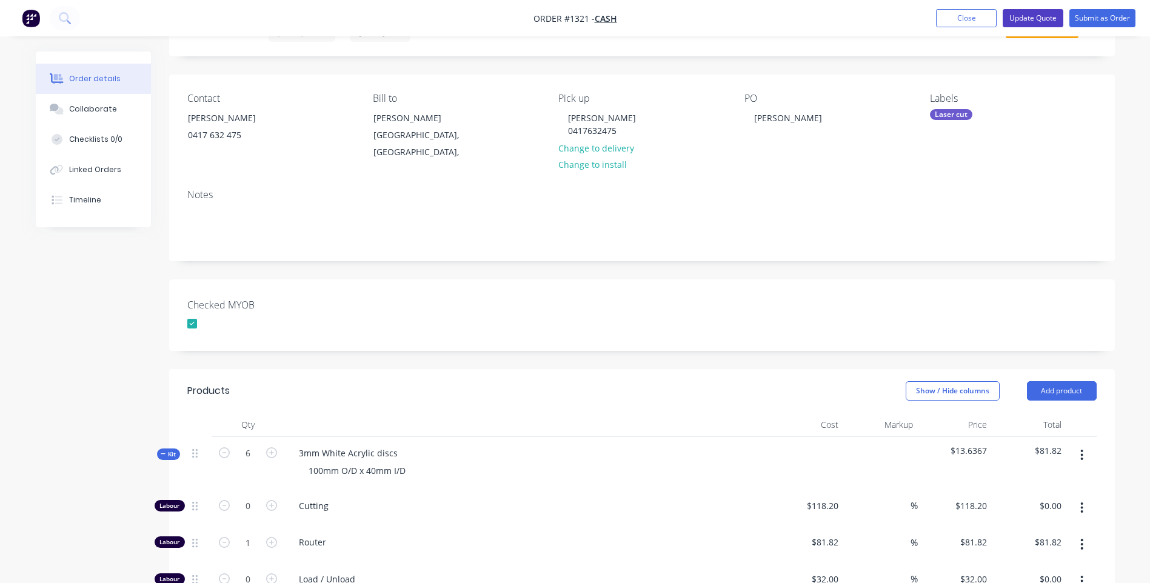
drag, startPoint x: 1029, startPoint y: 21, endPoint x: 1033, endPoint y: 16, distance: 6.9
click at [1033, 16] on button "Update Quote" at bounding box center [1032, 18] width 61 height 18
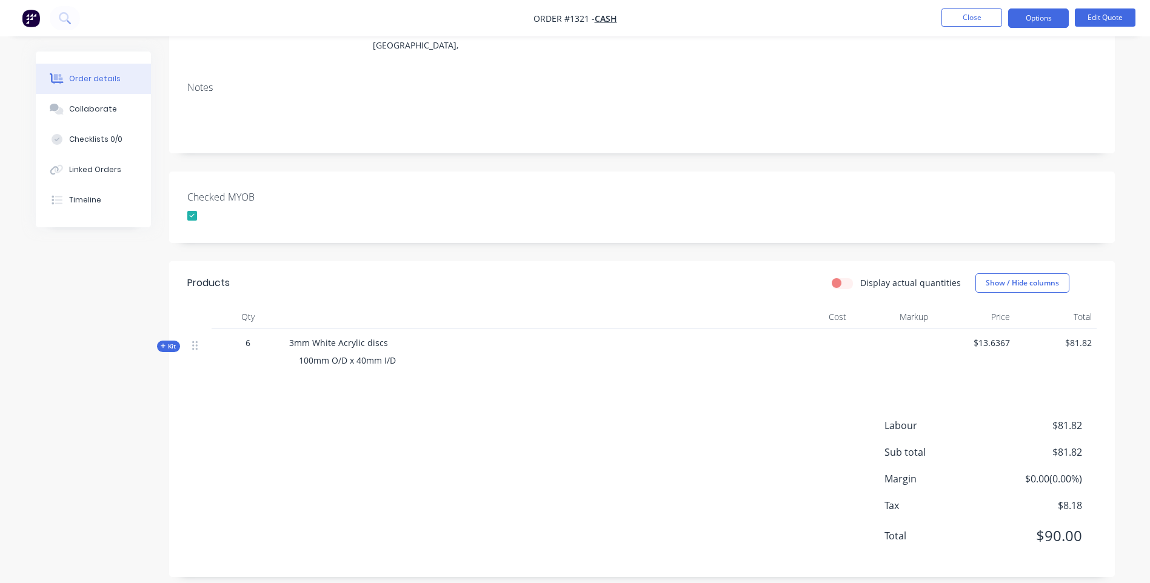
scroll to position [0, 0]
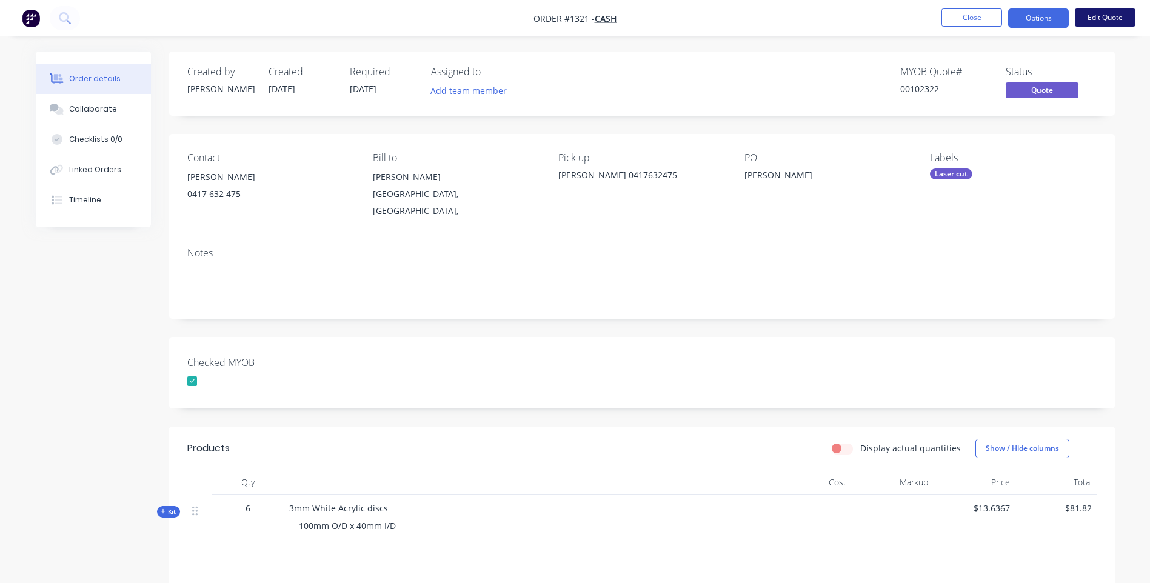
click at [1095, 26] on button "Edit Quote" at bounding box center [1105, 17] width 61 height 18
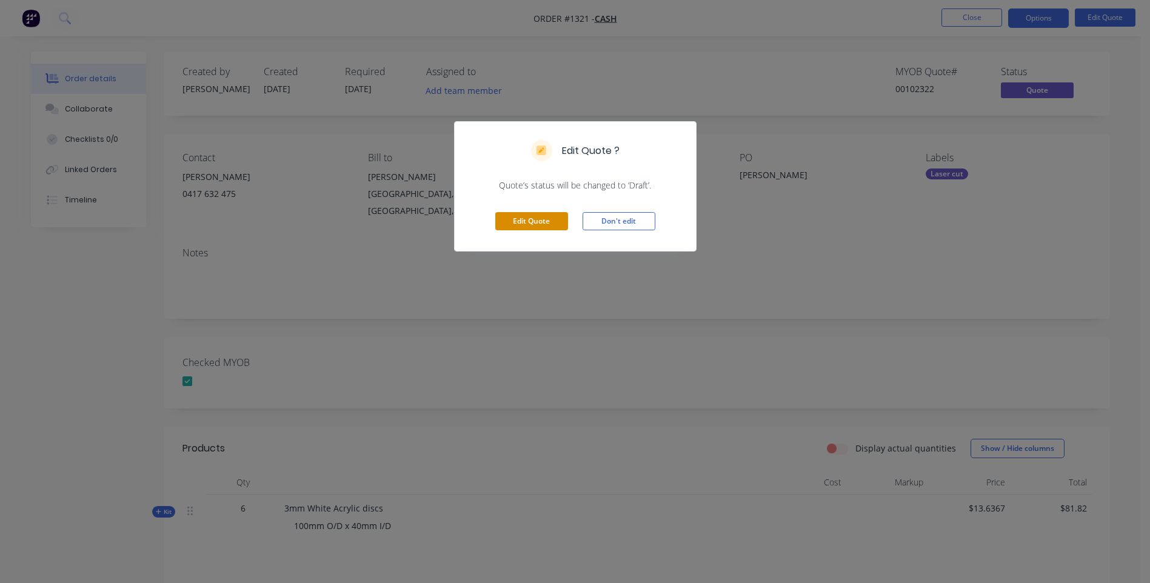
click at [543, 220] on button "Edit Quote" at bounding box center [531, 221] width 73 height 18
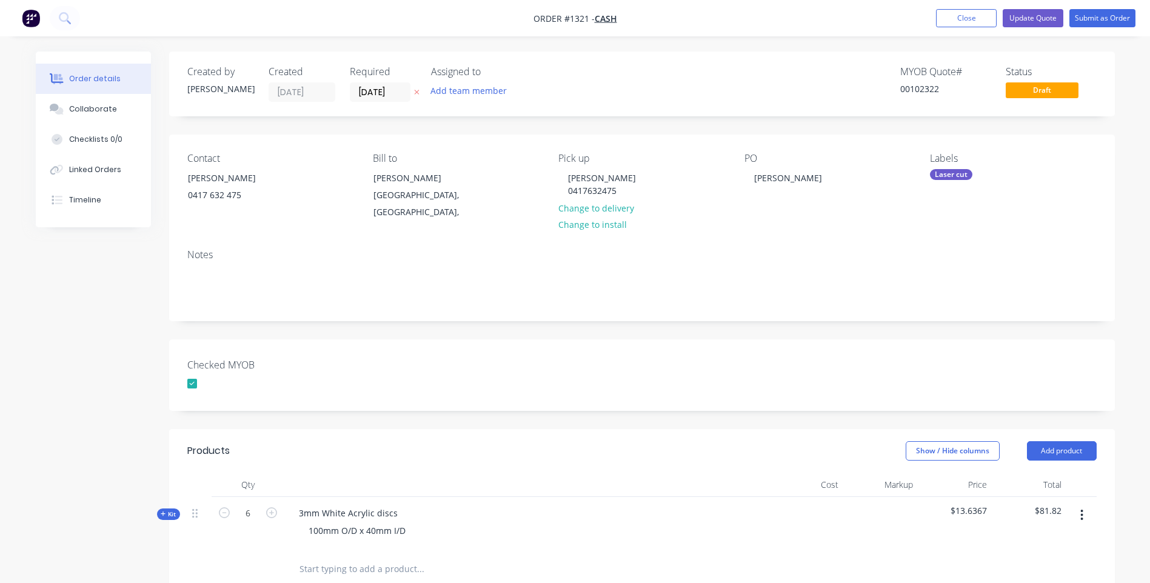
click at [415, 93] on icon at bounding box center [416, 91] width 5 height 7
click at [971, 19] on button "Close" at bounding box center [966, 18] width 61 height 18
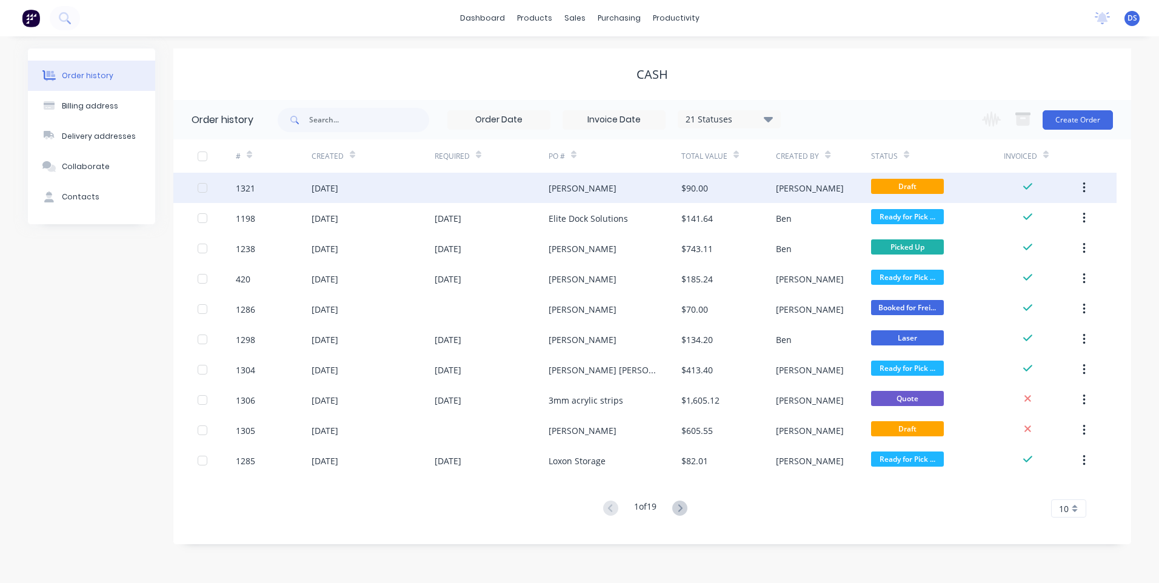
click at [567, 192] on div "[PERSON_NAME]" at bounding box center [583, 188] width 68 height 13
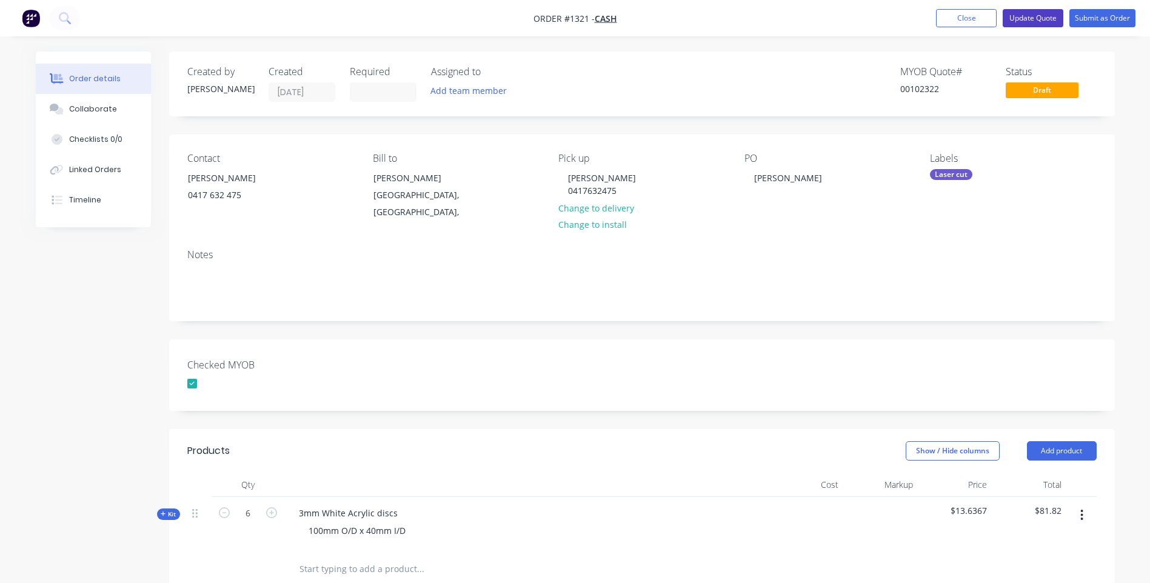
click at [1024, 16] on button "Update Quote" at bounding box center [1032, 18] width 61 height 18
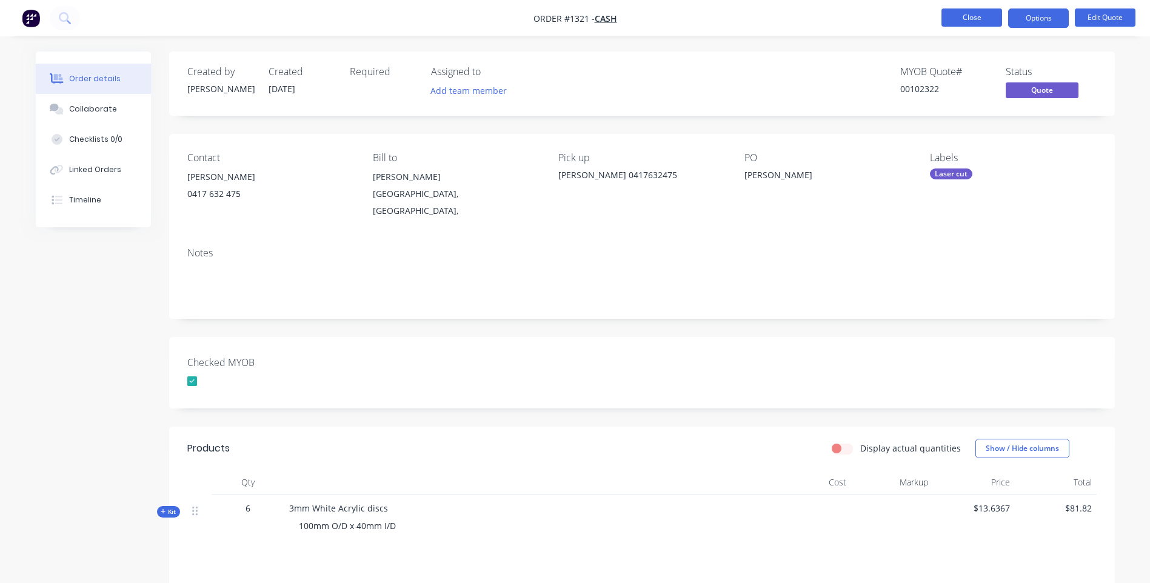
click at [971, 21] on button "Close" at bounding box center [971, 17] width 61 height 18
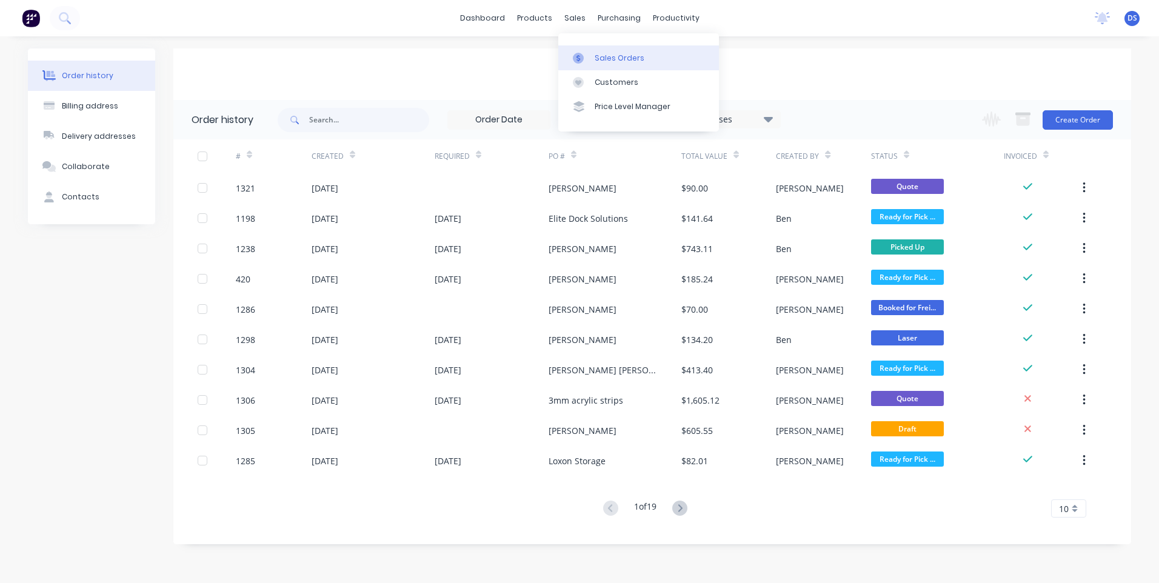
click at [596, 57] on div "Sales Orders" at bounding box center [620, 58] width 50 height 11
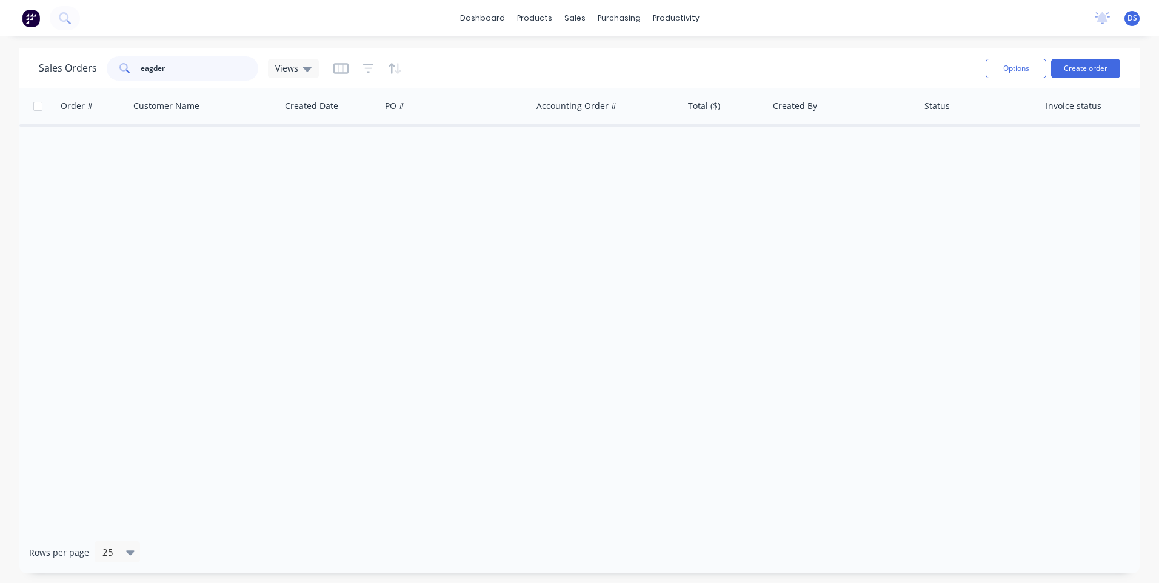
drag, startPoint x: 203, startPoint y: 65, endPoint x: 113, endPoint y: 65, distance: 90.3
click at [113, 65] on div "eagder" at bounding box center [183, 68] width 152 height 24
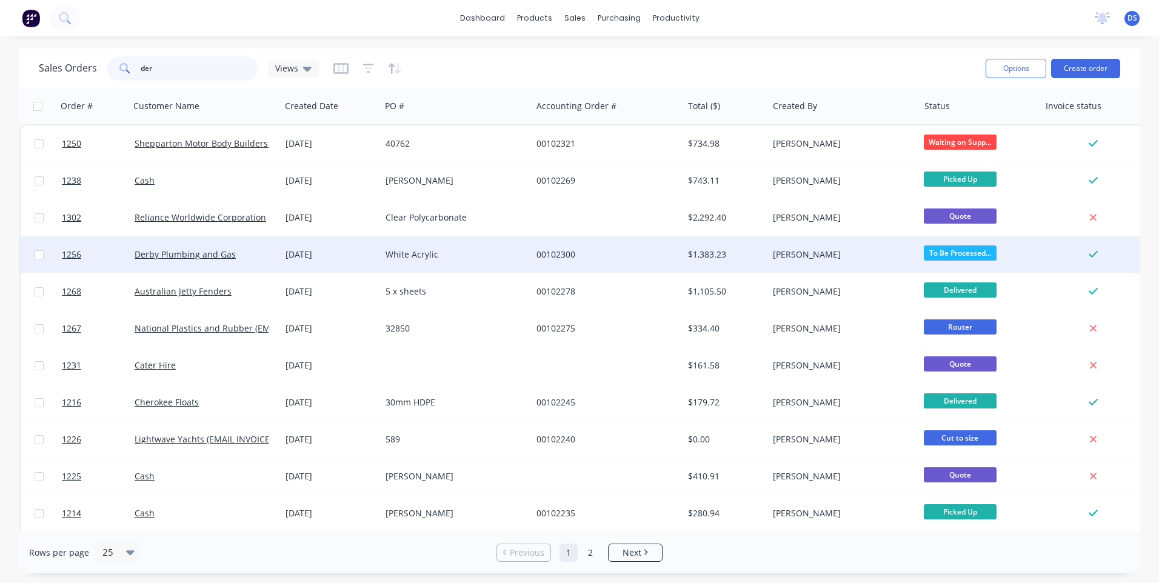
type input "der"
click at [232, 263] on div "Derby Plumbing and Gas" at bounding box center [205, 254] width 151 height 36
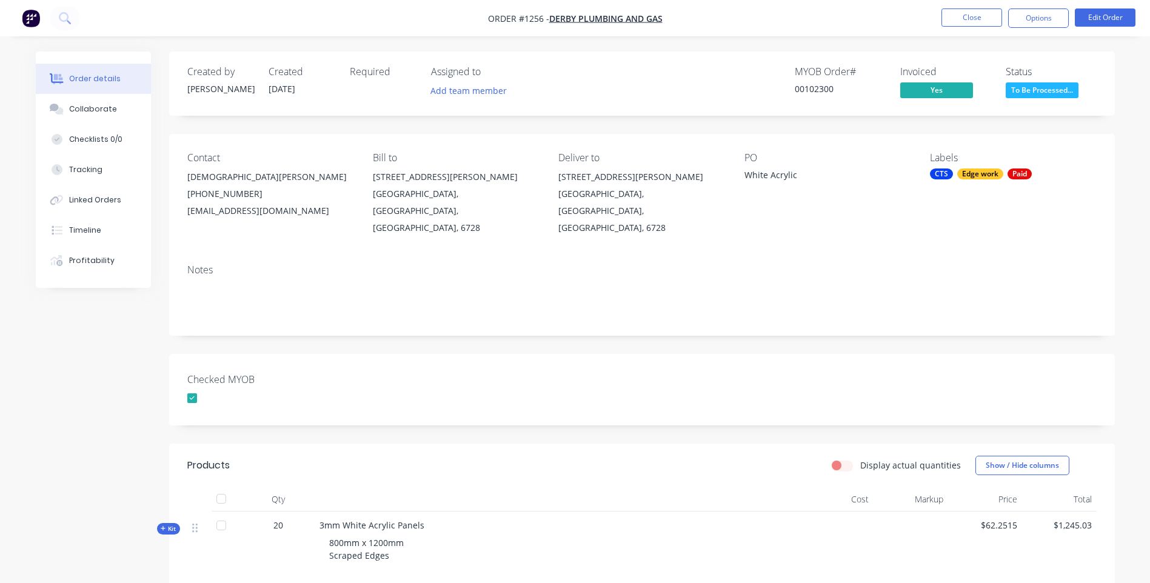
click at [163, 526] on icon at bounding box center [163, 528] width 5 height 5
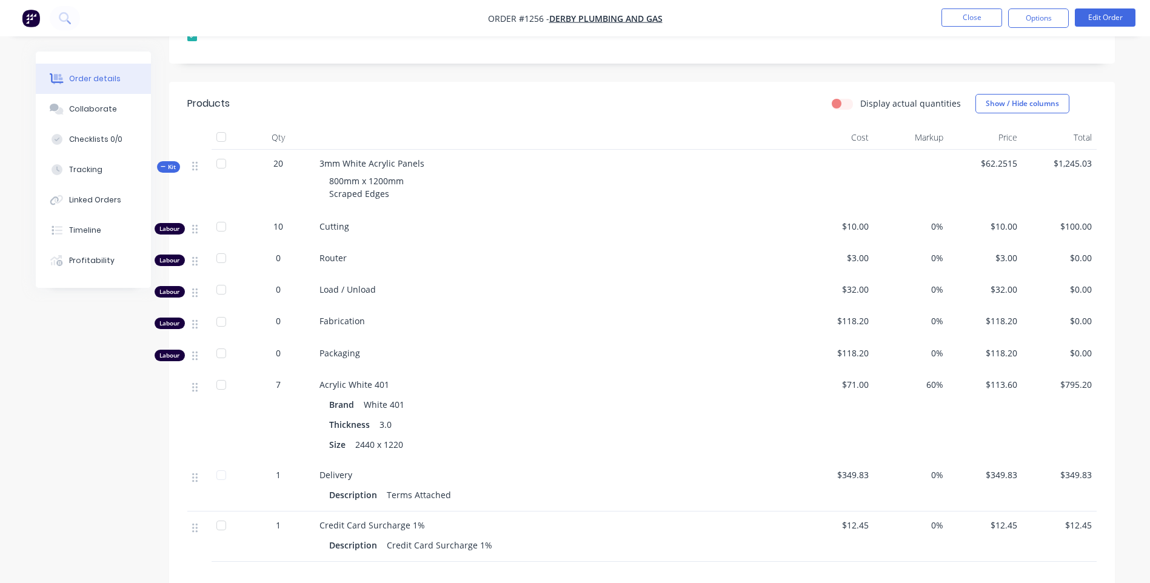
scroll to position [358, 0]
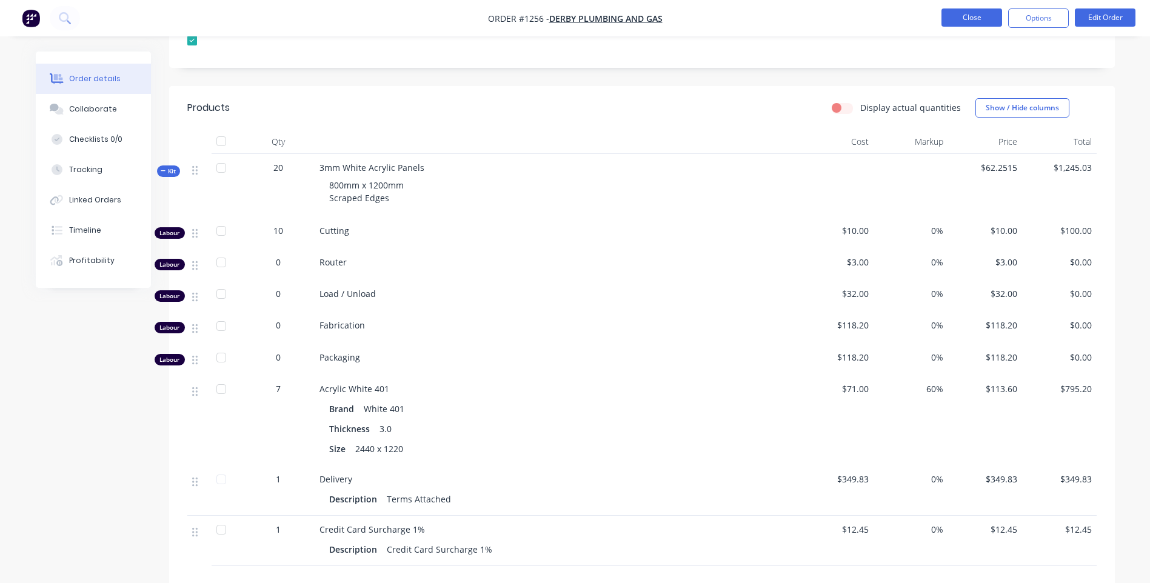
click at [978, 21] on button "Close" at bounding box center [971, 17] width 61 height 18
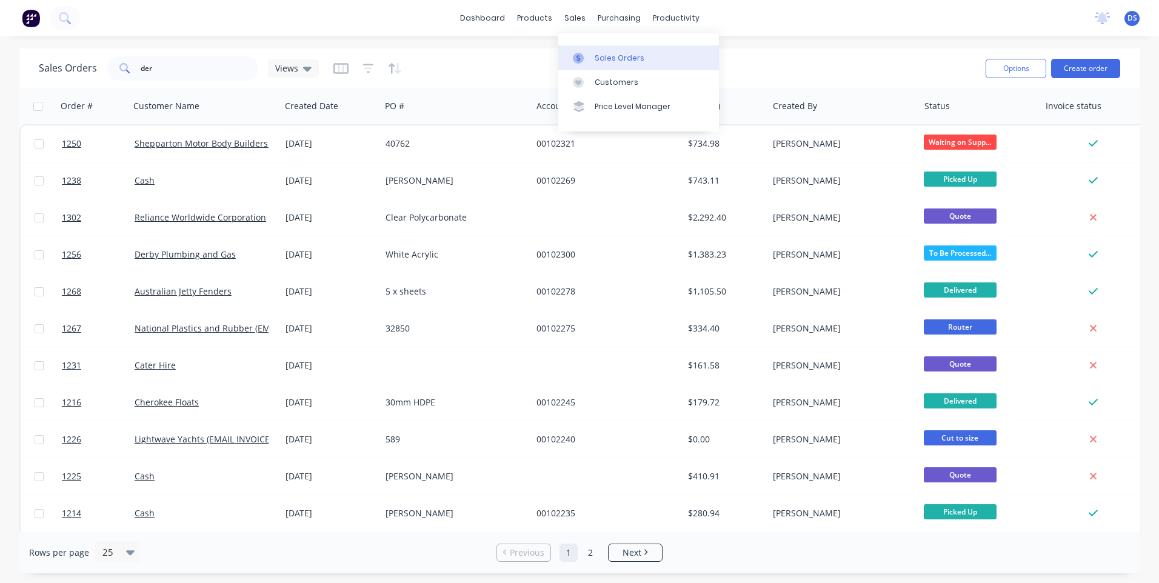
click at [613, 62] on div "Sales Orders" at bounding box center [620, 58] width 50 height 11
drag, startPoint x: 178, startPoint y: 70, endPoint x: 88, endPoint y: 62, distance: 90.6
click at [88, 62] on div "Sales Orders der Views" at bounding box center [179, 68] width 280 height 24
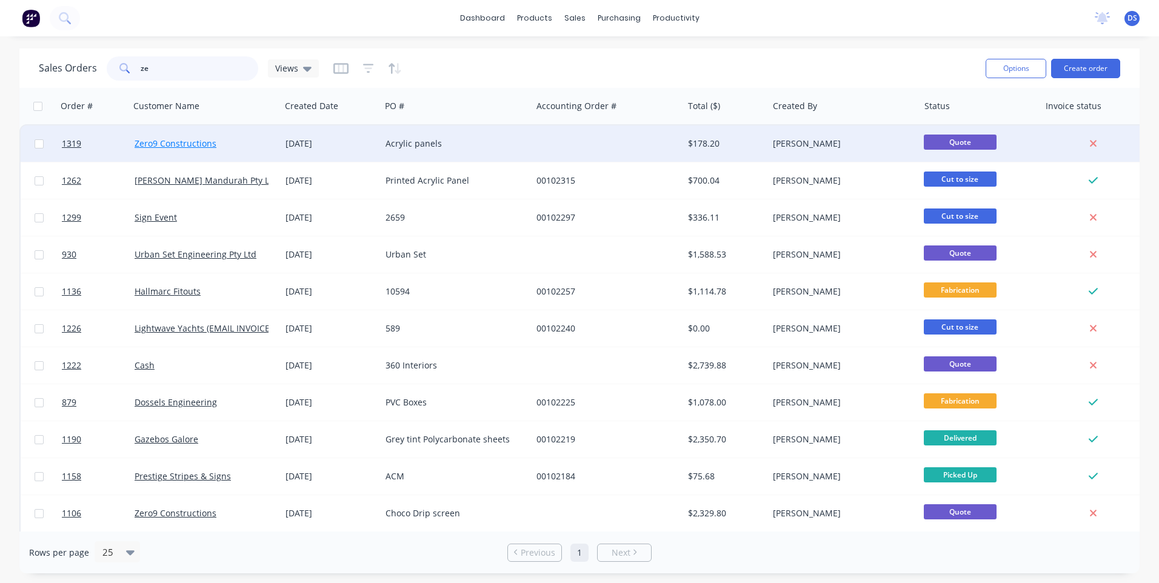
type input "ze"
click at [188, 145] on link "Zero9 Constructions" at bounding box center [176, 144] width 82 height 12
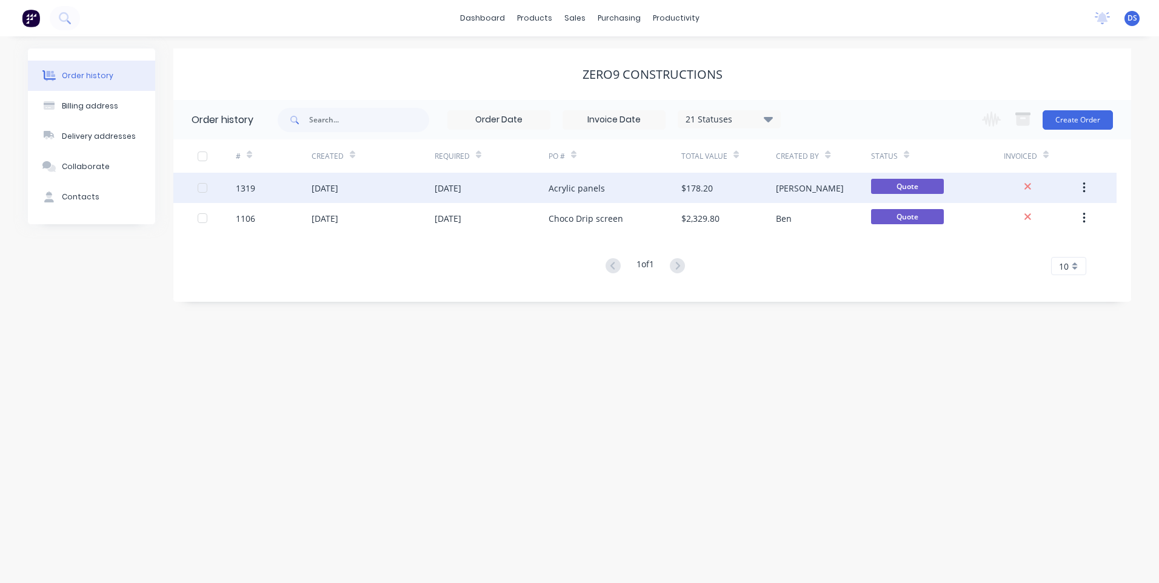
click at [578, 191] on div "Acrylic panels" at bounding box center [577, 188] width 56 height 13
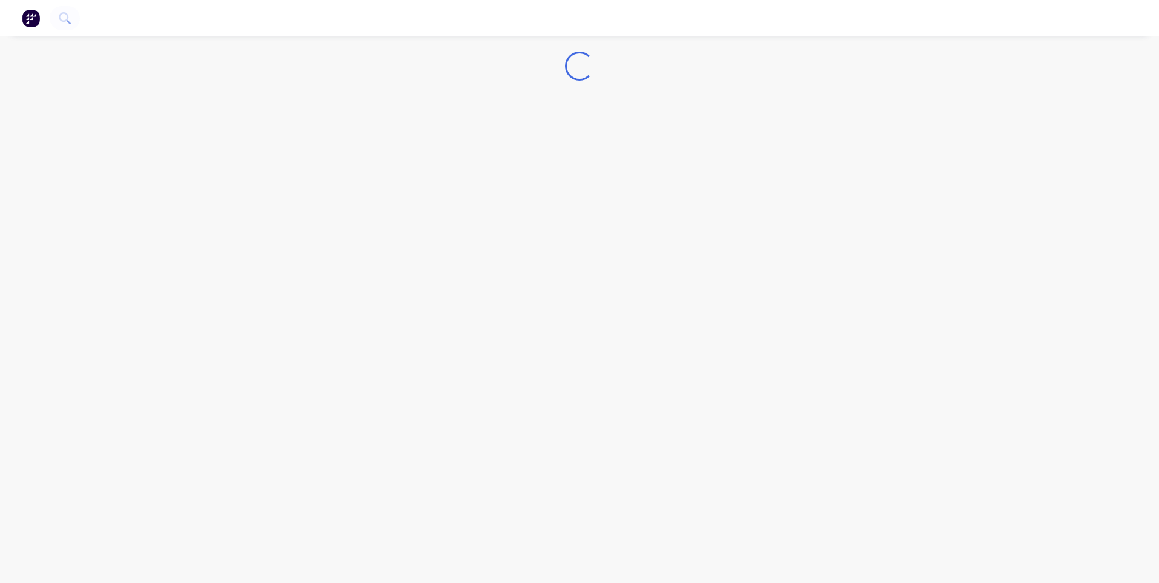
click at [578, 191] on div "Loading..." at bounding box center [579, 291] width 1159 height 583
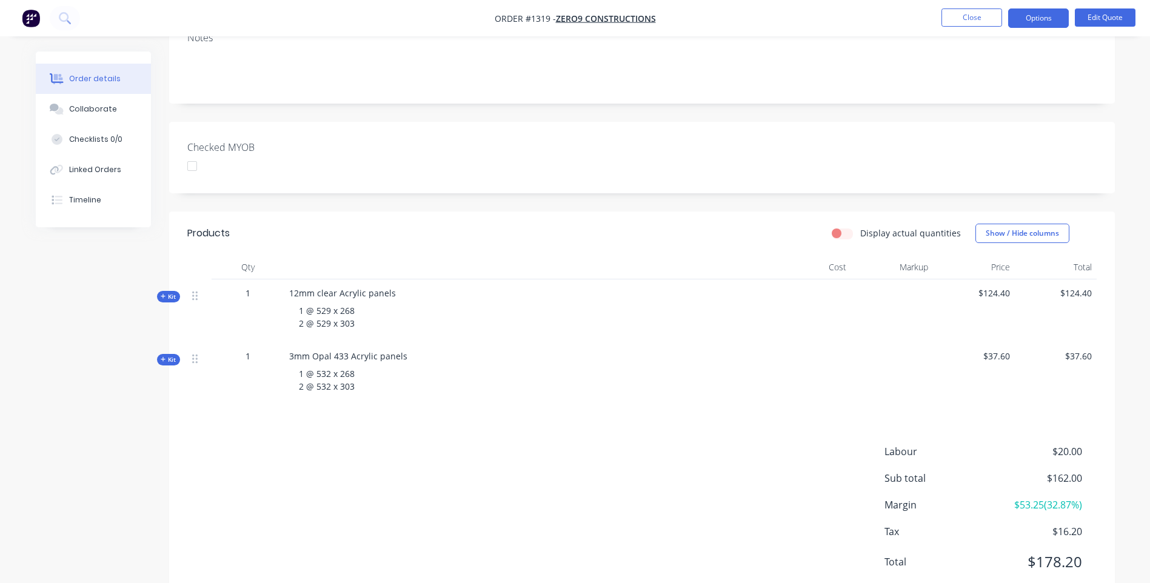
scroll to position [242, 0]
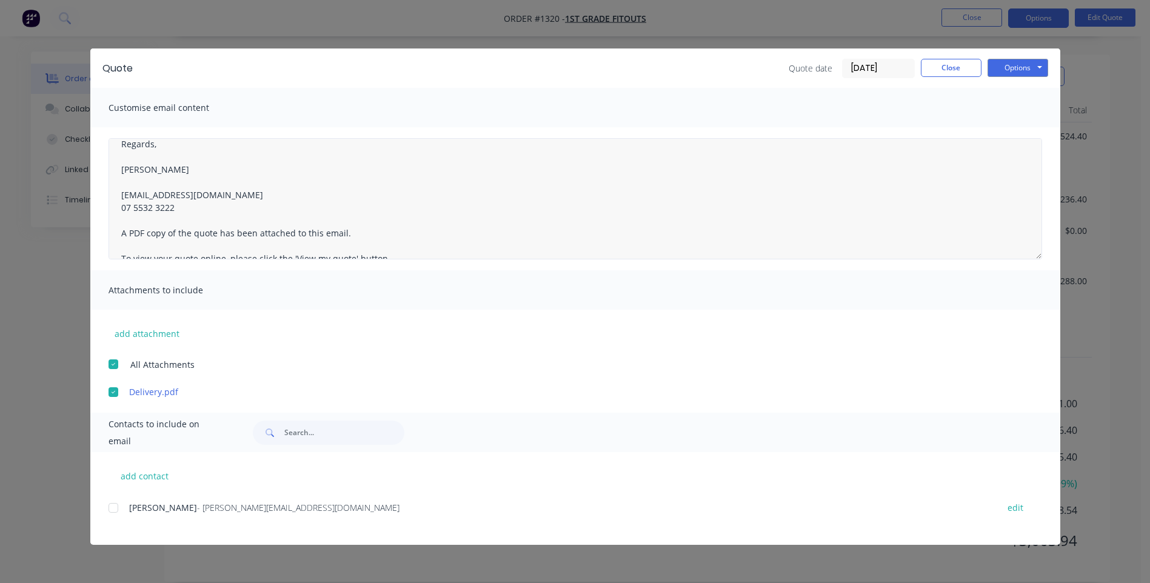
scroll to position [120, 0]
drag, startPoint x: 119, startPoint y: 155, endPoint x: 192, endPoint y: 207, distance: 89.0
click at [192, 207] on textarea "Hi [PERSON_NAME], Please see attached quote. Delivery price is based delivery t…" at bounding box center [574, 198] width 933 height 121
click at [114, 507] on div at bounding box center [113, 508] width 24 height 24
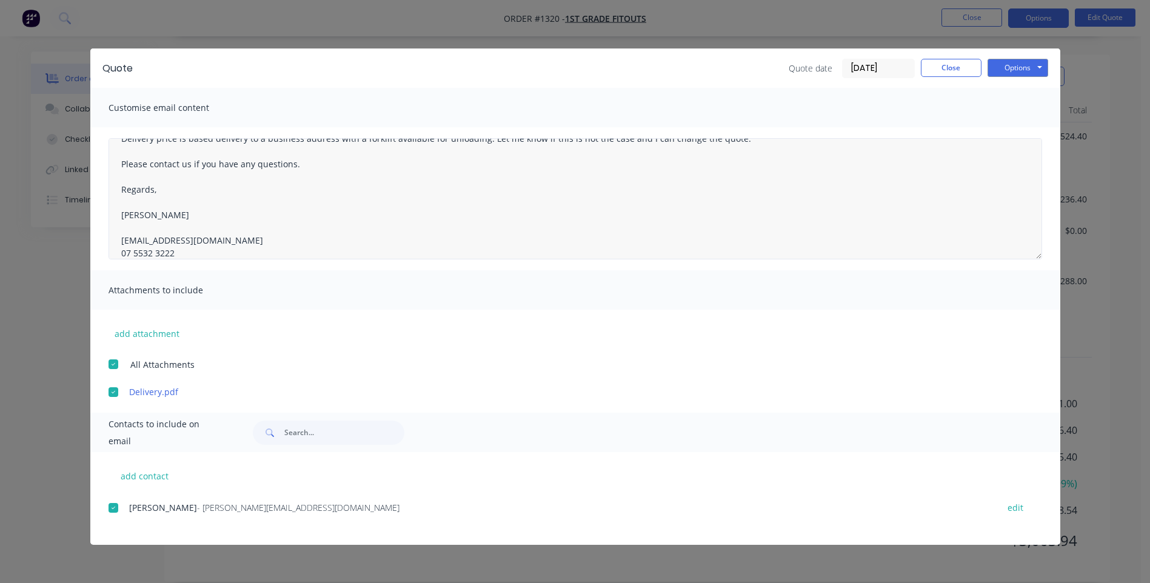
scroll to position [82, 0]
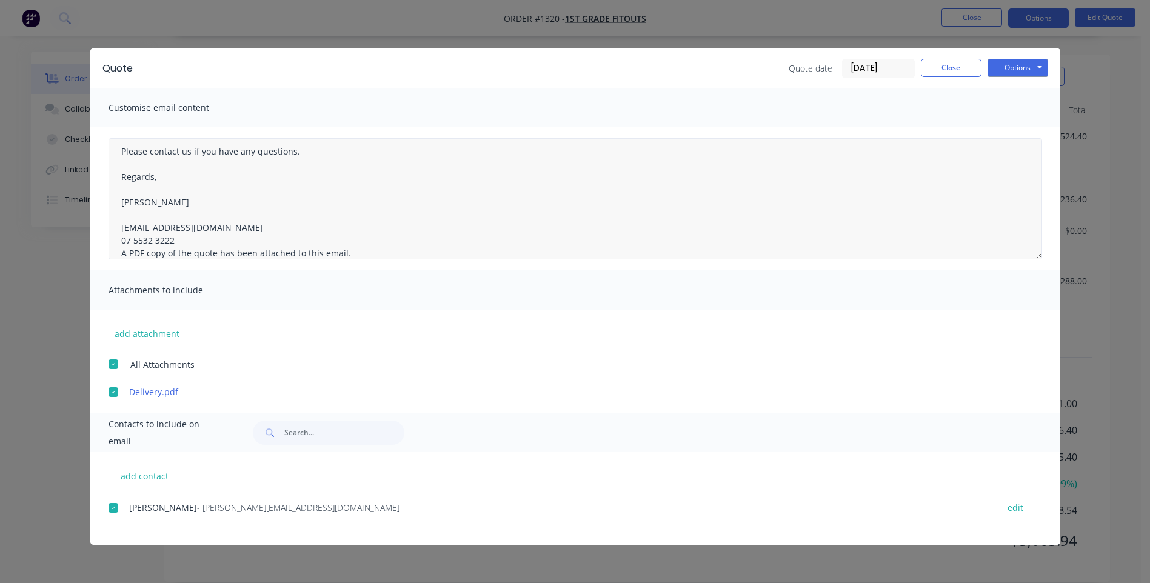
click at [182, 244] on textarea "Hi [PERSON_NAME], Please see attached quote. Delivery price is based delivery t…" at bounding box center [574, 198] width 933 height 121
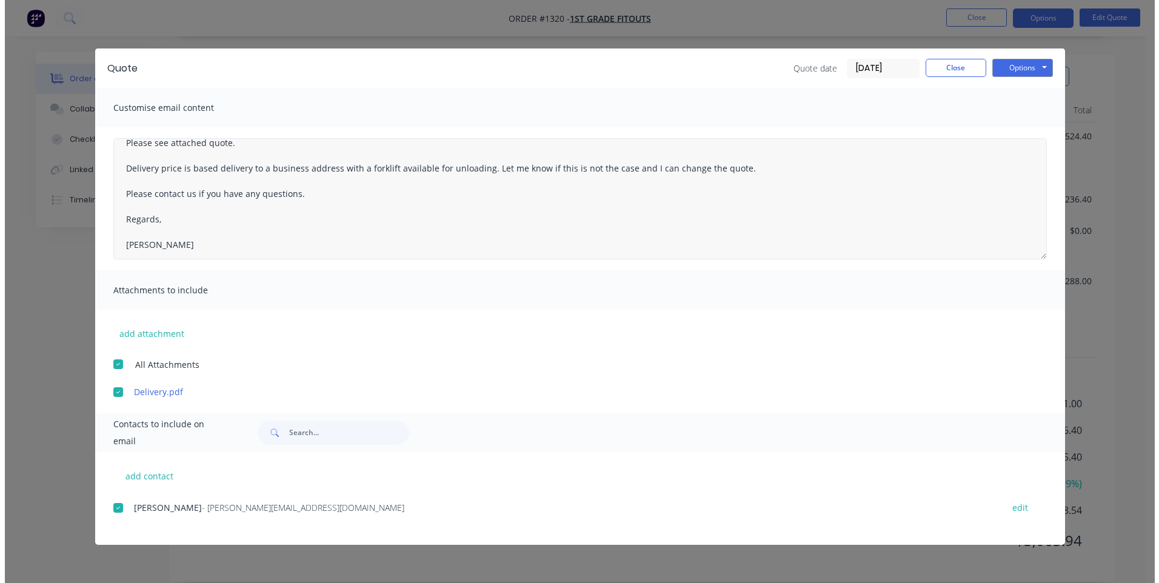
scroll to position [61, 0]
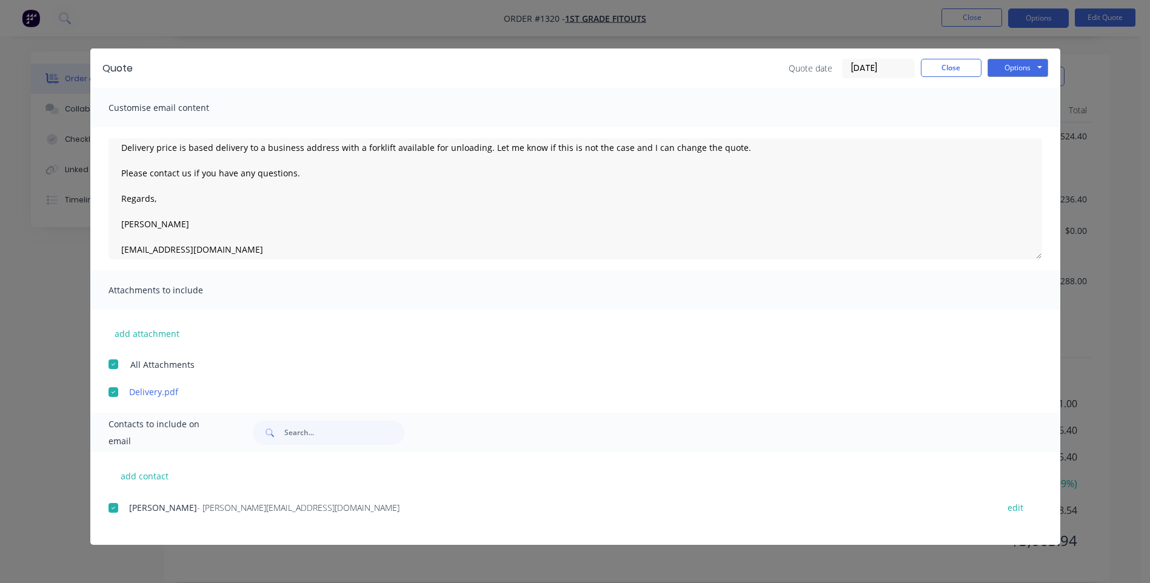
type textarea "Hi [PERSON_NAME], Please see attached quote. Delivery price is based delivery t…"
click at [1004, 66] on button "Options" at bounding box center [1017, 68] width 61 height 18
click at [1016, 127] on button "Email" at bounding box center [1026, 129] width 78 height 20
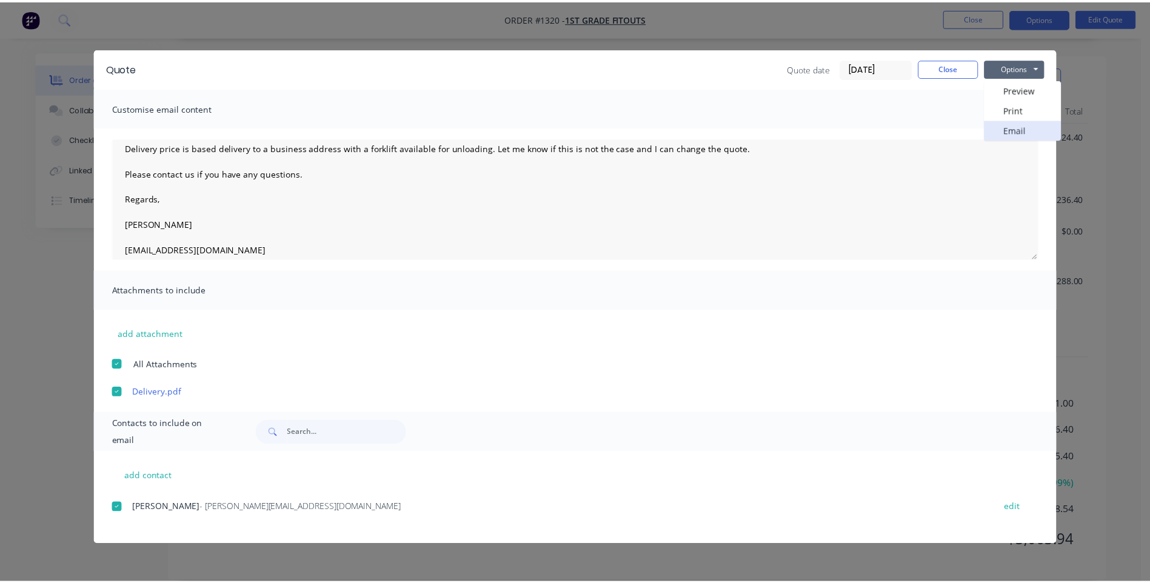
scroll to position [0, 0]
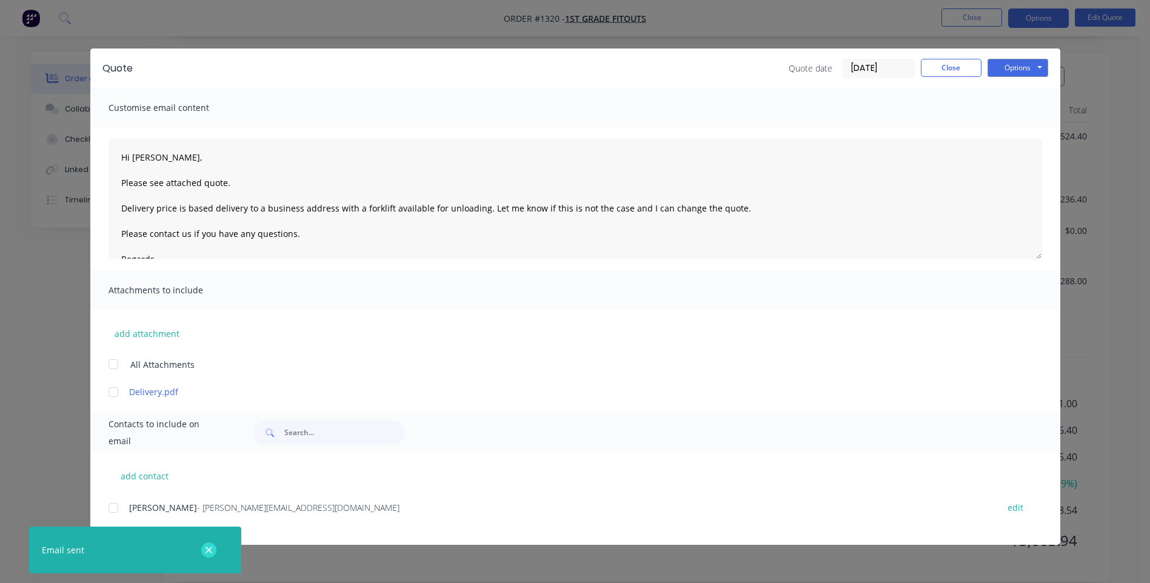
click at [208, 552] on icon "button" at bounding box center [209, 550] width 8 height 11
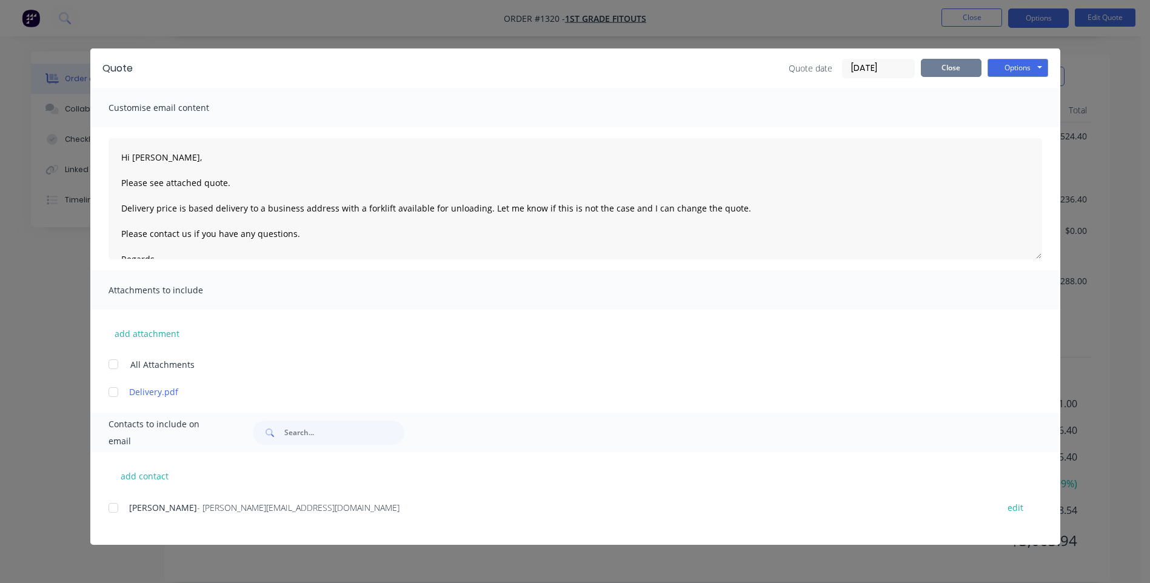
click at [949, 75] on button "Close" at bounding box center [951, 68] width 61 height 18
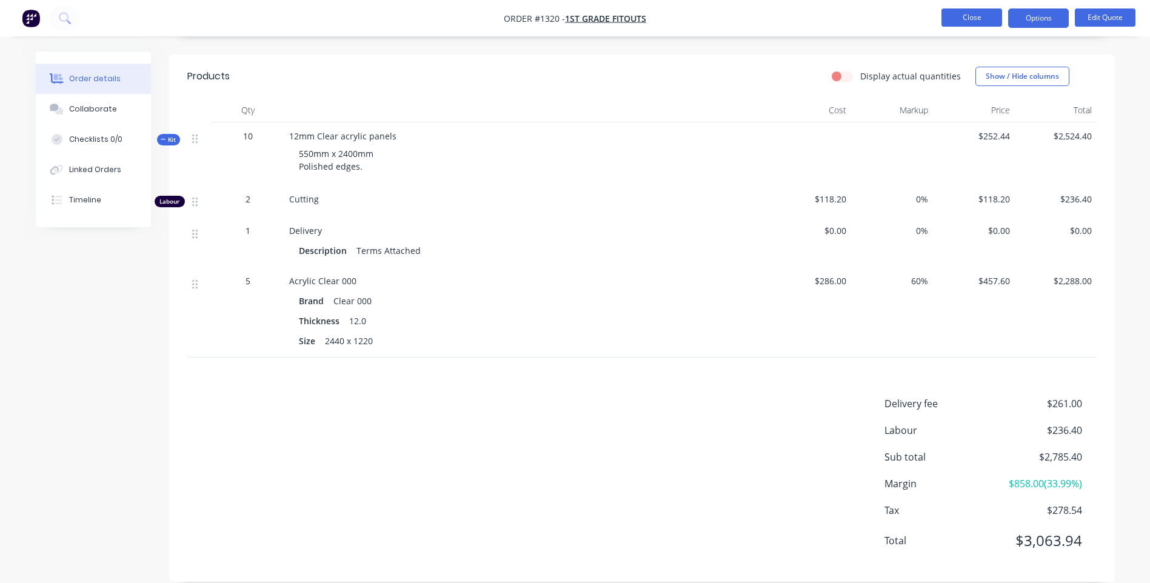
click at [970, 21] on button "Close" at bounding box center [971, 17] width 61 height 18
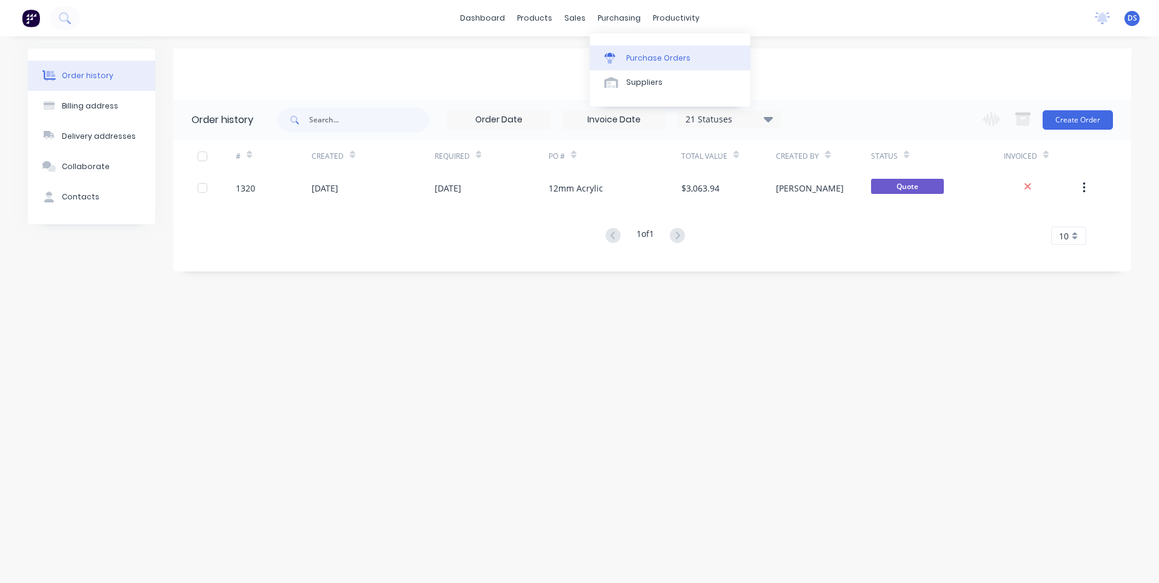
click at [633, 64] on link "Purchase Orders" at bounding box center [670, 57] width 161 height 24
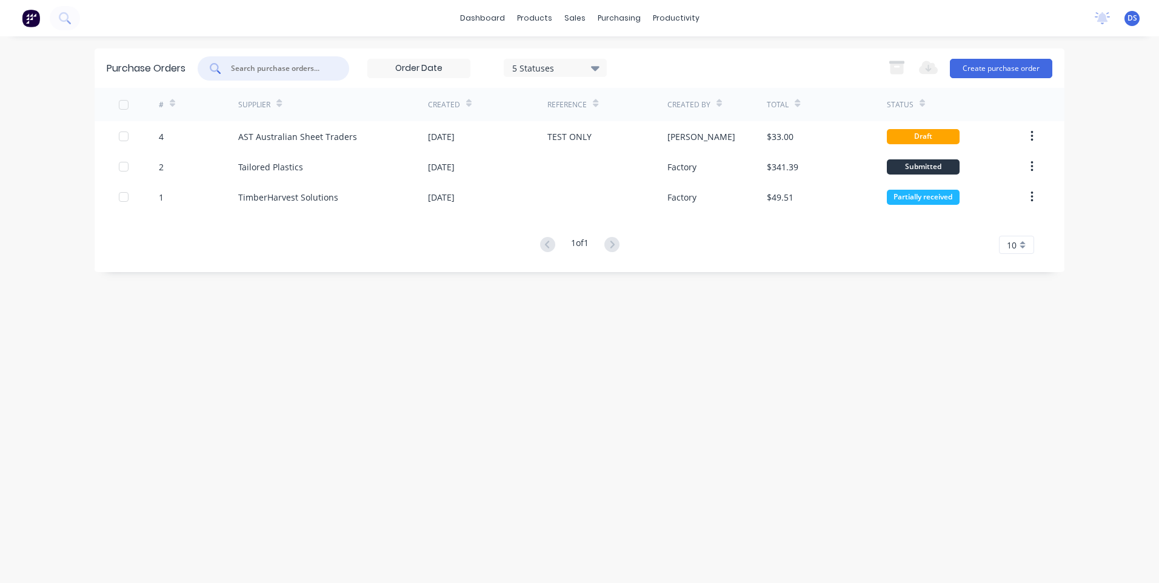
drag, startPoint x: 322, startPoint y: 67, endPoint x: 249, endPoint y: 59, distance: 73.8
click at [248, 70] on input "text" at bounding box center [280, 68] width 101 height 12
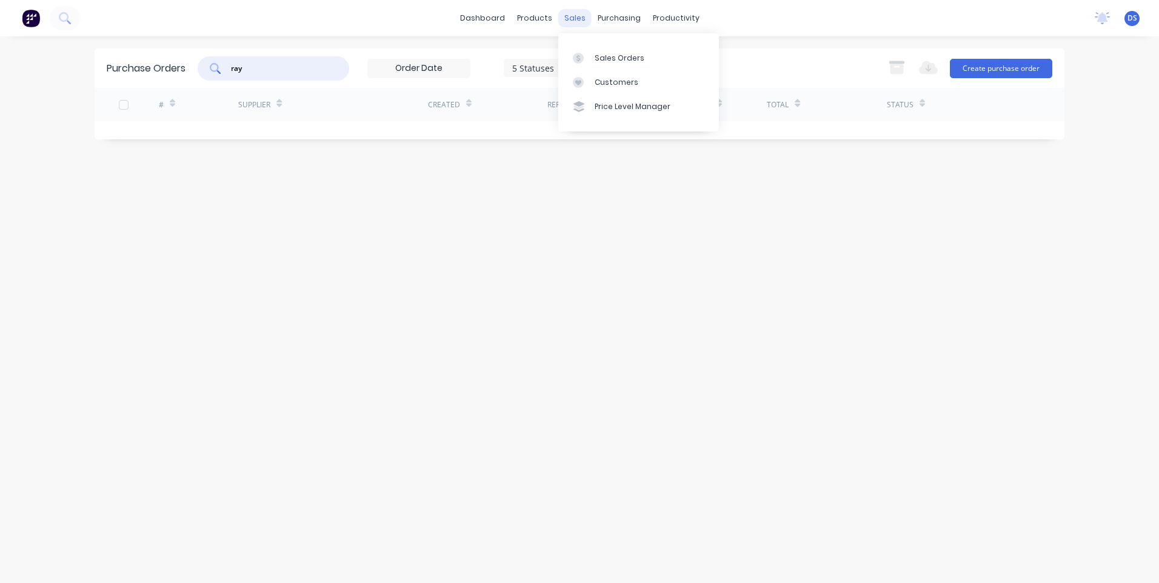
type input "ray"
click at [579, 20] on div "sales" at bounding box center [574, 18] width 33 height 18
click at [607, 59] on div "Sales Orders" at bounding box center [620, 58] width 50 height 11
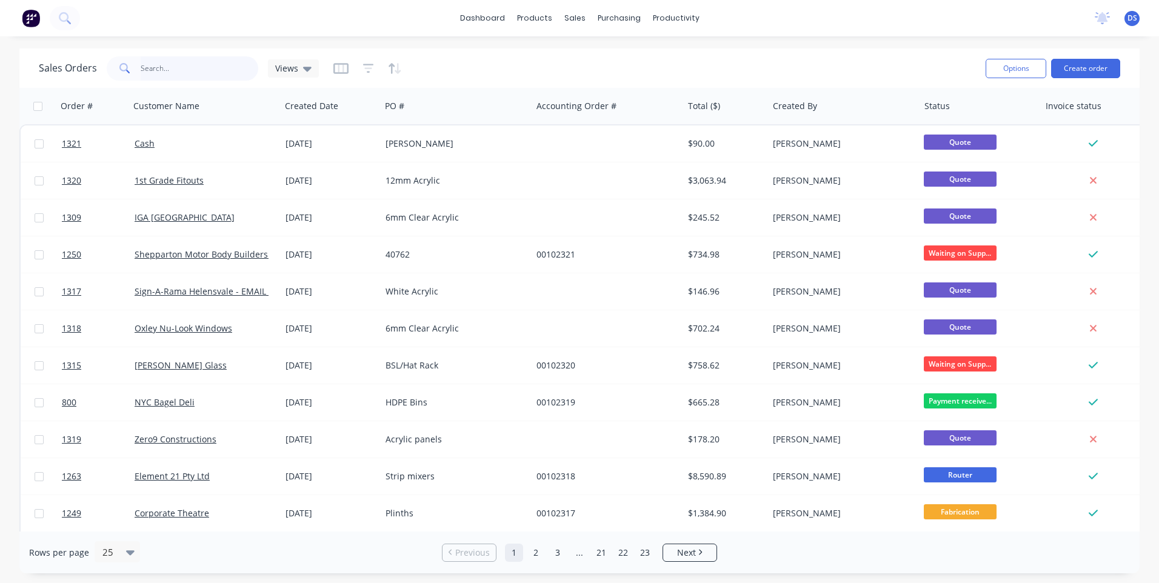
click at [197, 68] on input "text" at bounding box center [200, 68] width 118 height 24
type input "ray"
click at [1104, 20] on icon at bounding box center [1102, 17] width 11 height 10
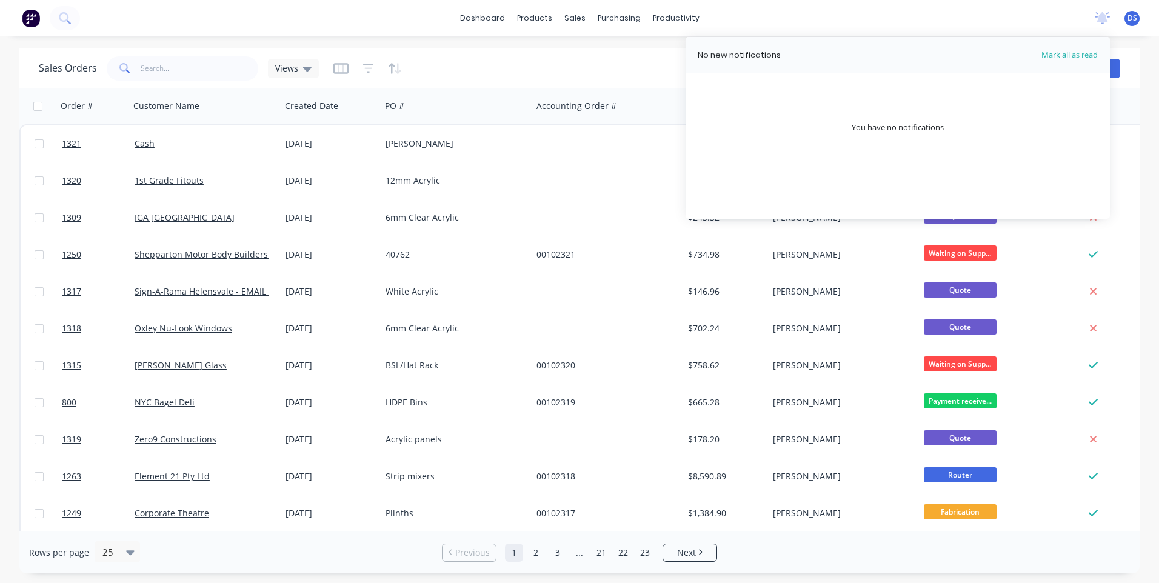
click at [984, 24] on div "dashboard products sales purchasing productivity dashboard products Product Cat…" at bounding box center [579, 18] width 1159 height 36
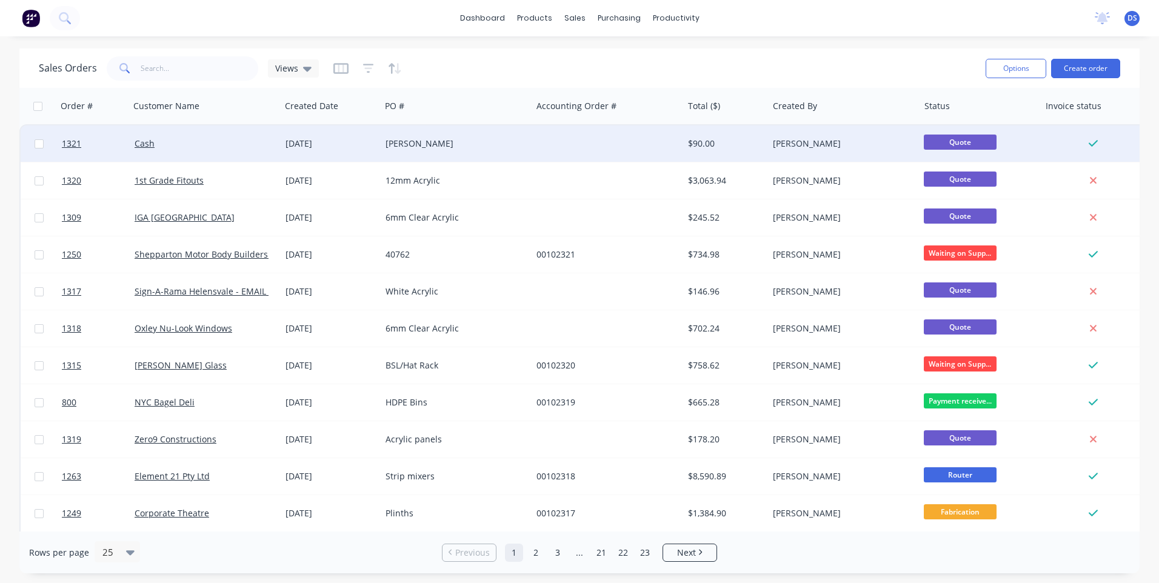
click at [421, 147] on div "[PERSON_NAME]" at bounding box center [452, 144] width 135 height 12
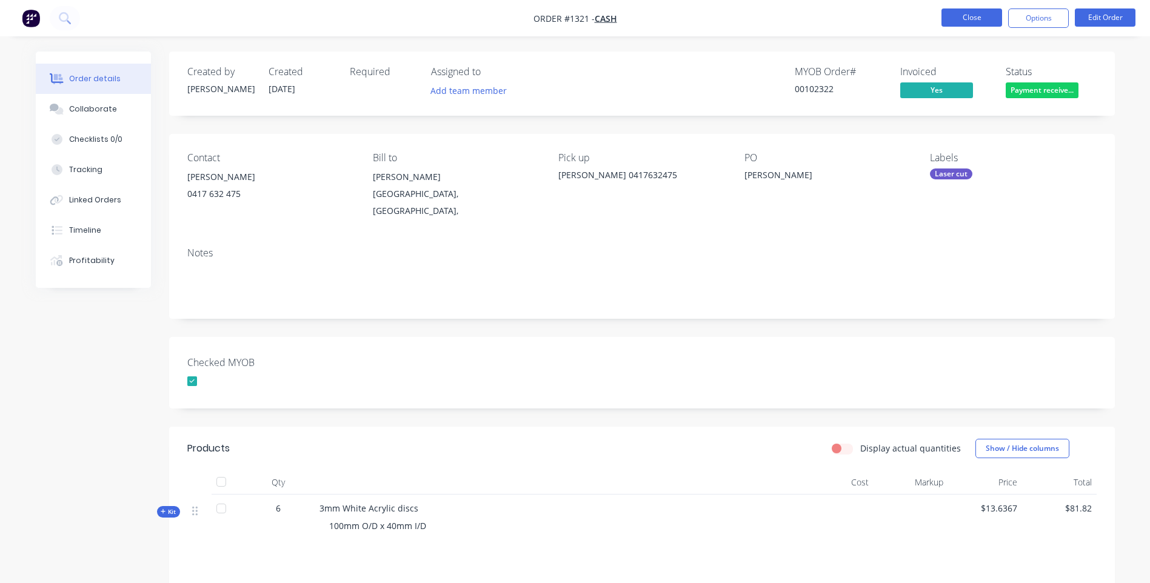
click at [980, 25] on button "Close" at bounding box center [971, 17] width 61 height 18
